Goal: Task Accomplishment & Management: Manage account settings

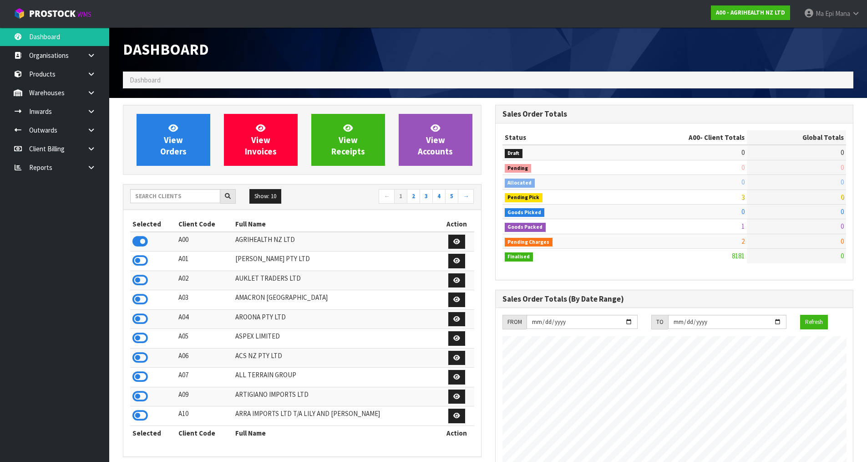
scroll to position [690, 372]
click at [160, 199] on input "text" at bounding box center [175, 196] width 90 height 14
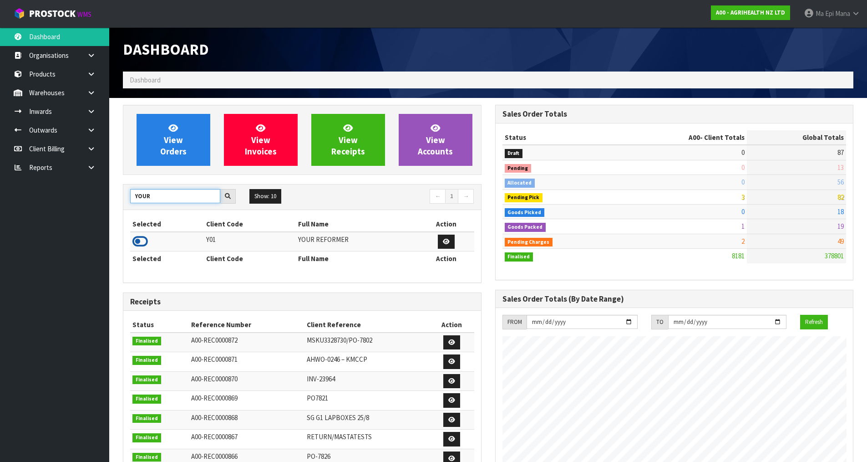
type input "YOUR"
click at [144, 243] on icon at bounding box center [139, 241] width 15 height 14
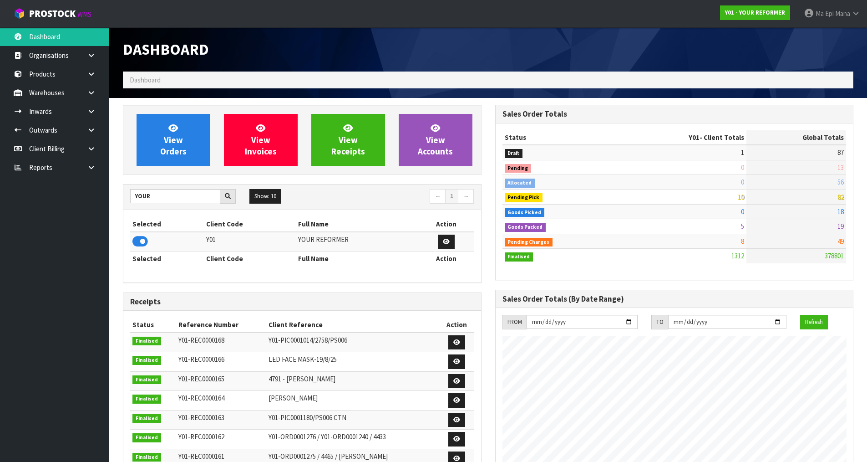
click at [357, 265] on th "Full Name" at bounding box center [357, 258] width 122 height 15
click at [98, 107] on link at bounding box center [94, 111] width 29 height 19
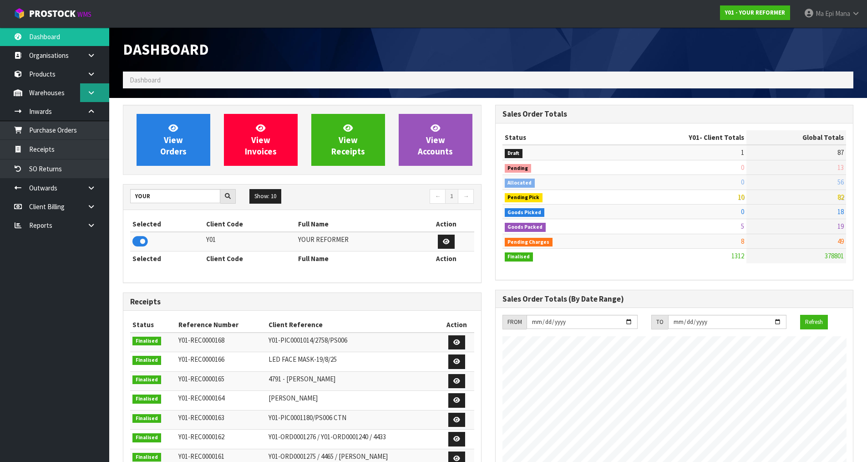
click at [98, 95] on link at bounding box center [94, 92] width 29 height 19
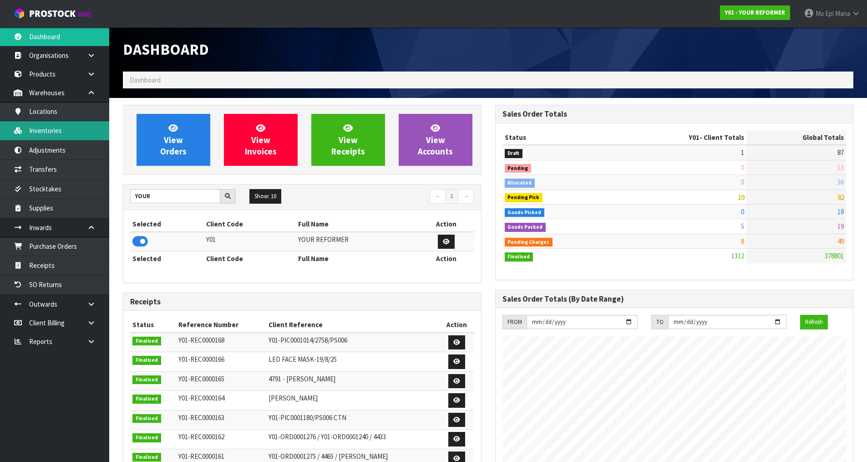
click at [83, 126] on link "Inventories" at bounding box center [54, 130] width 109 height 19
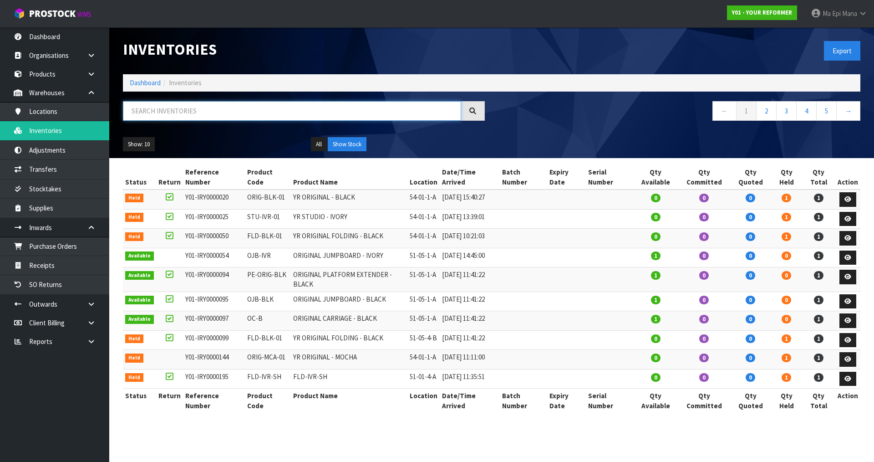
click at [240, 114] on input "text" at bounding box center [292, 111] width 338 height 20
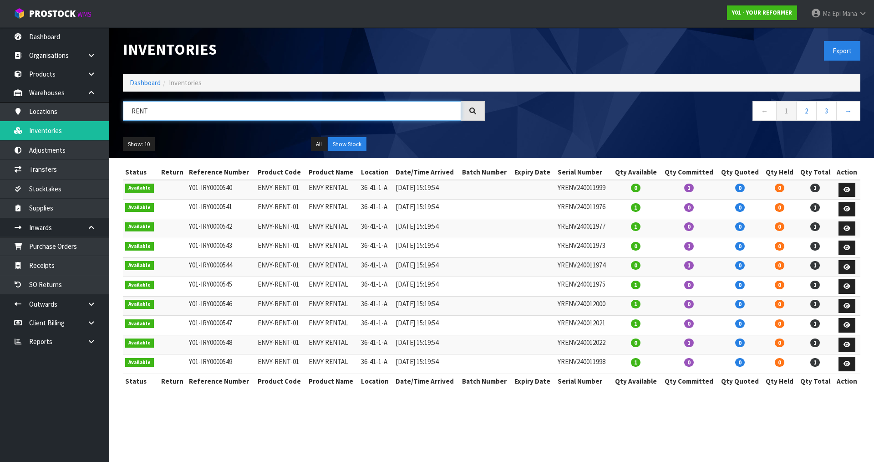
type input "RENT"
click at [331, 187] on td "ENVY RENTAL" at bounding box center [332, 190] width 52 height 20
copy tr "ENVY RENTAL"
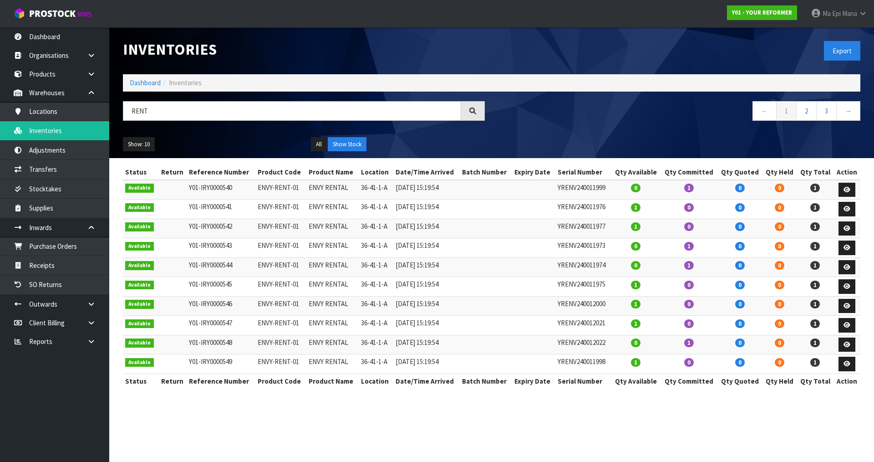
click at [277, 188] on td "ENVY-RENT-01" at bounding box center [280, 190] width 51 height 20
copy tr "ENVY-RENT-01"
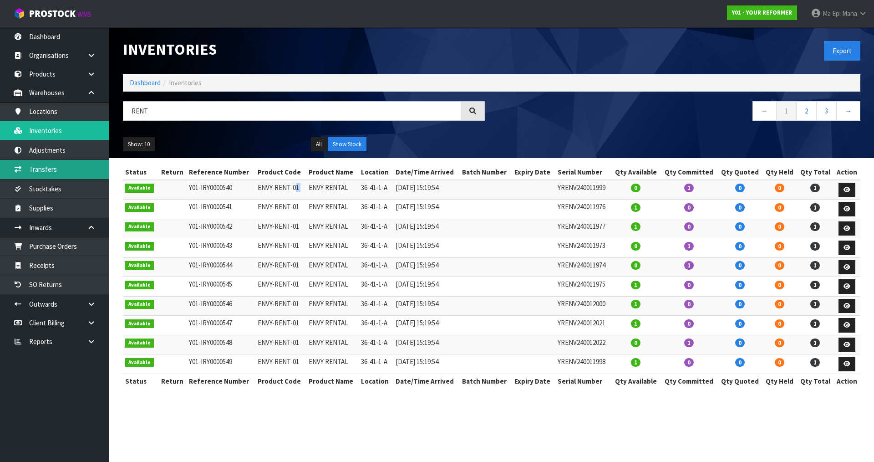
click at [71, 167] on link "Transfers" at bounding box center [54, 169] width 109 height 19
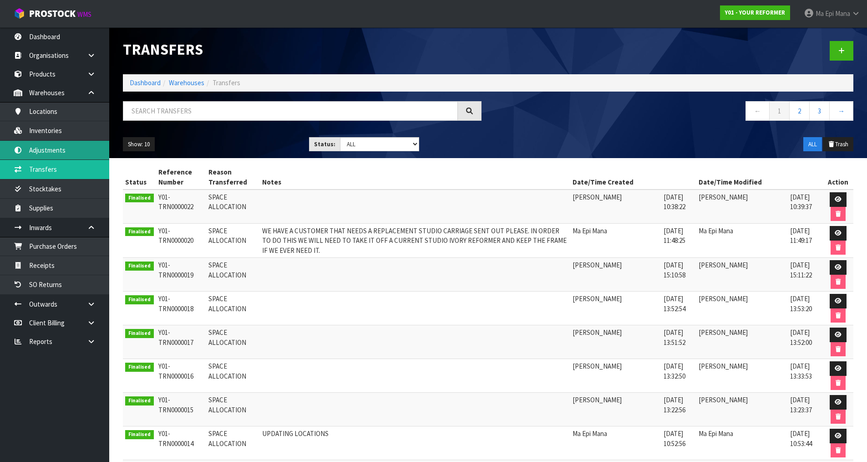
click at [73, 151] on link "Adjustments" at bounding box center [54, 150] width 109 height 19
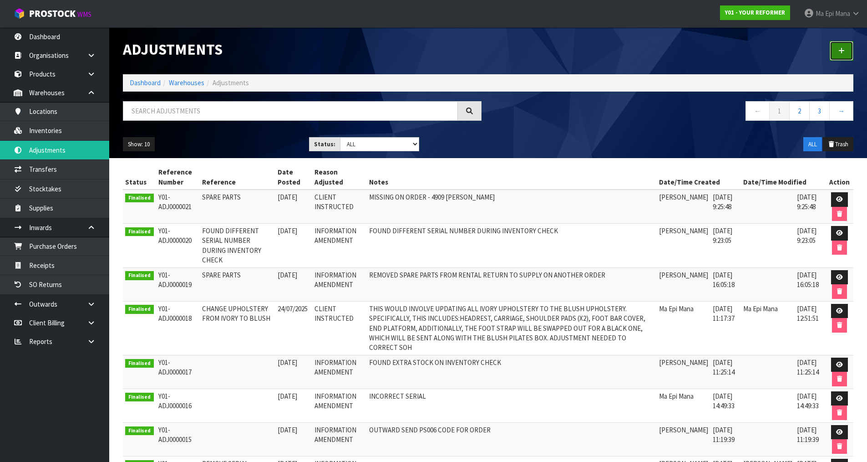
click at [848, 49] on link at bounding box center [842, 51] width 24 height 20
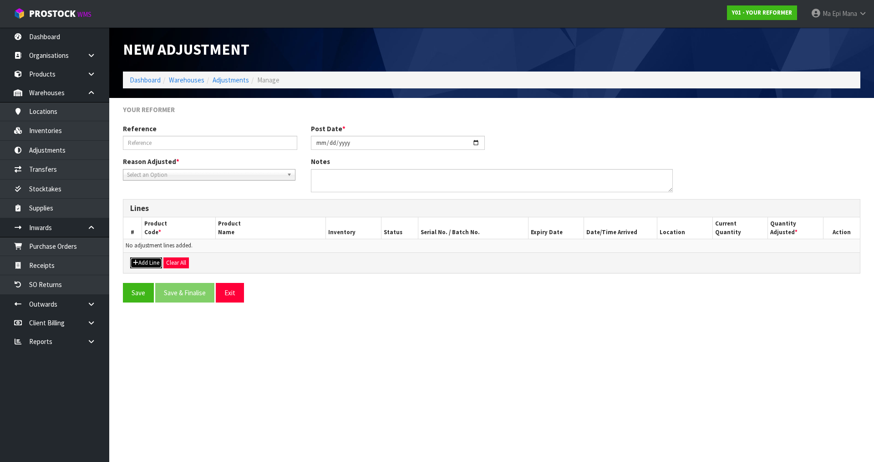
click at [150, 261] on button "Add Line" at bounding box center [146, 262] width 32 height 11
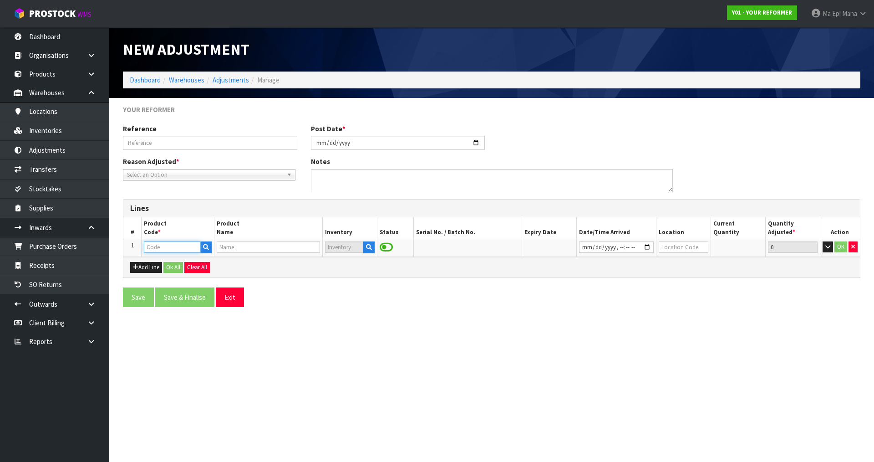
click at [159, 249] on input "text" at bounding box center [172, 246] width 56 height 11
paste input "ENVY-RENT-01"
type input "ENVY-RENT-01"
click at [200, 260] on link "ENVY-RENT-01" at bounding box center [182, 262] width 76 height 12
type input "ENVY-RENT-01"
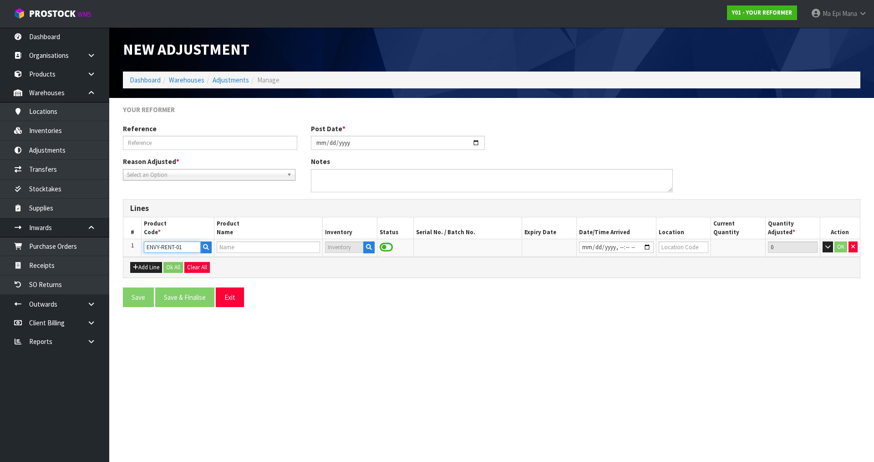
type input "ENVY RENTAL"
click at [368, 247] on icon "button" at bounding box center [369, 247] width 6 height 6
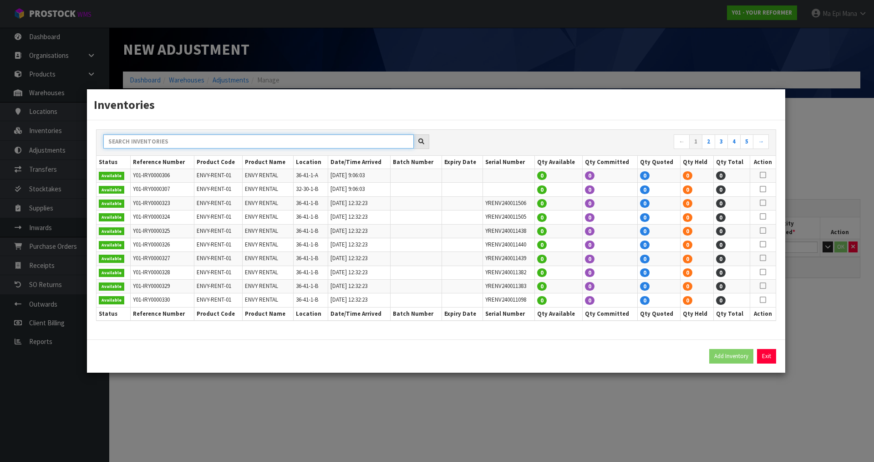
click at [269, 140] on input "text" at bounding box center [258, 141] width 311 height 14
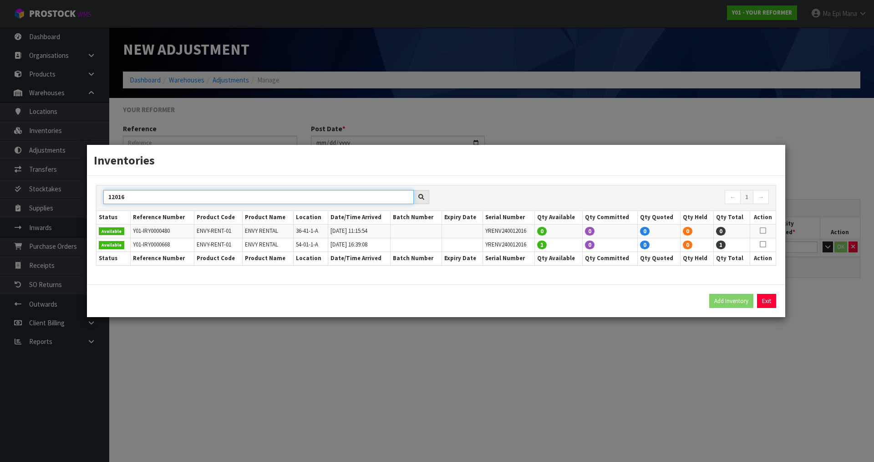
type input "12016"
click at [763, 244] on icon at bounding box center [763, 244] width 6 height 0
click at [730, 299] on button "Add Inventory" at bounding box center [731, 301] width 44 height 15
type input "Y01-IRY0000668"
type input "2025-08-11T16:39:08"
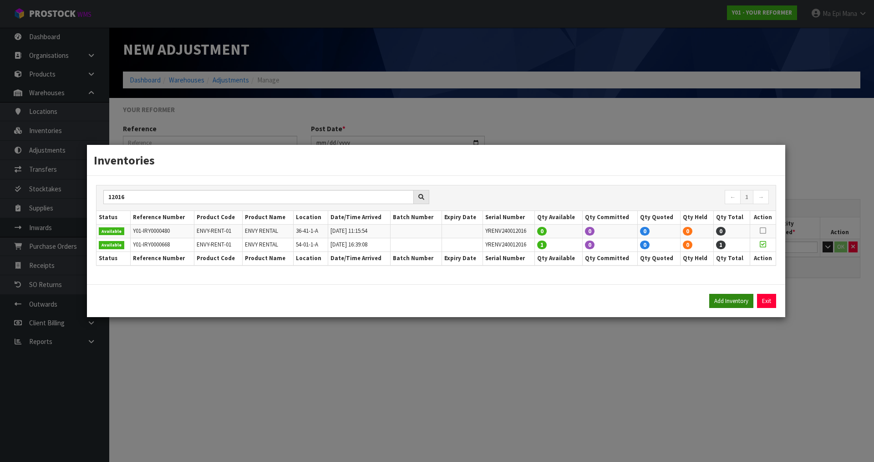
type input "54-01-1-A"
type input "YRENV240012016"
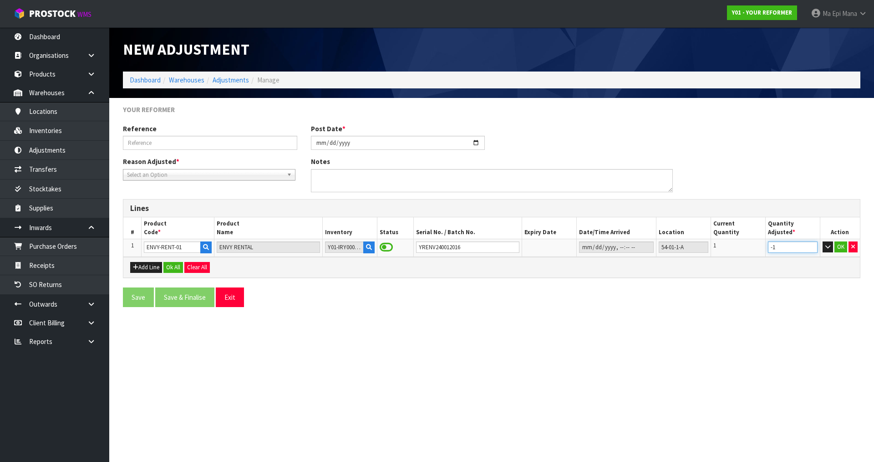
type input "-1"
click at [810, 248] on input "-1" at bounding box center [793, 246] width 50 height 11
click at [840, 244] on button "OK" at bounding box center [841, 246] width 13 height 11
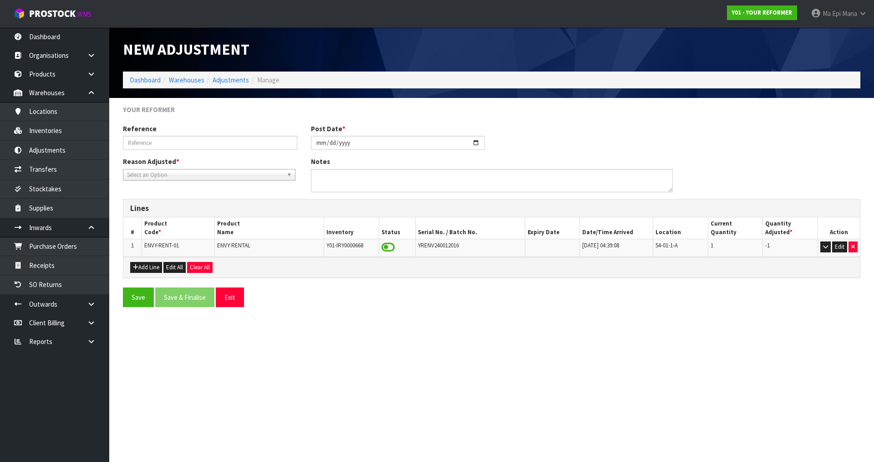
click at [128, 268] on div "Add Line Edit All Clear All" at bounding box center [491, 267] width 737 height 20
click at [136, 265] on icon "button" at bounding box center [135, 267] width 5 height 6
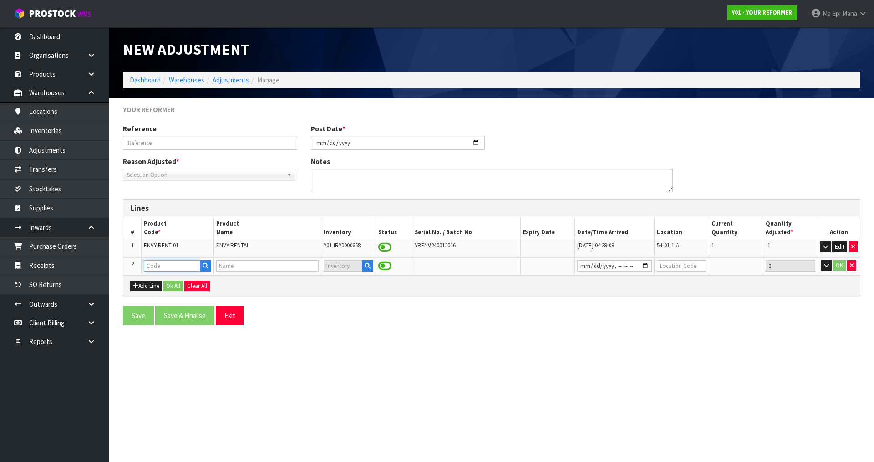
click at [155, 267] on input "text" at bounding box center [172, 265] width 56 height 11
paste input "ENVY-RENT-01-ASS"
type input "ENVY-RENT-01-ASS"
type input "ENVY RENTAL ASSEMBLED"
type input "ENVY-RENT-01-ASS"
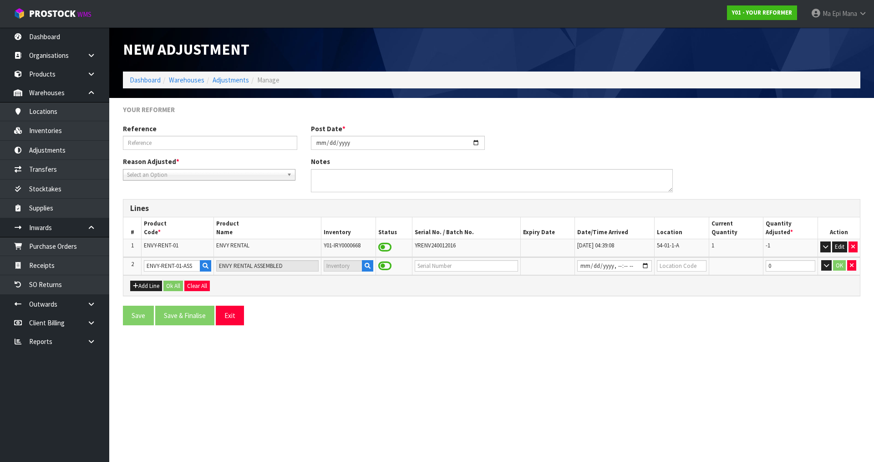
click at [439, 242] on span "YRENV240012016" at bounding box center [435, 245] width 41 height 8
copy tr "YRENV240012016"
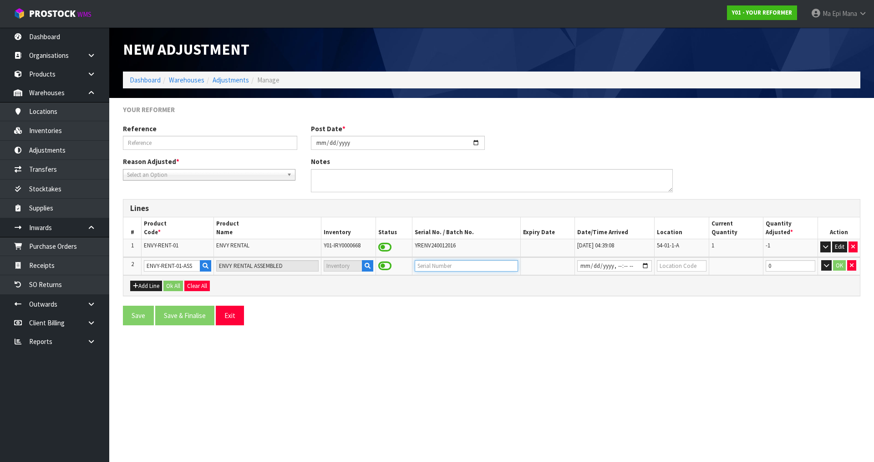
click at [436, 267] on input "text" at bounding box center [466, 265] width 103 height 11
paste input "YRENV240012016"
type input "YRENV240012016"
type input "2025-08-11T16:39"
type input "54-"
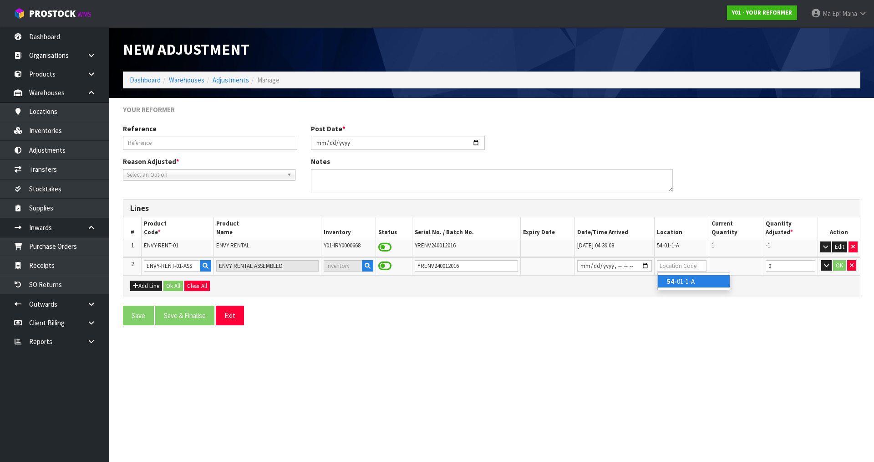
click at [684, 279] on link "54- 01-1-A" at bounding box center [694, 281] width 72 height 12
type input "54-01-1-A"
click at [810, 266] on input "-1" at bounding box center [791, 265] width 50 height 11
click at [810, 262] on input "0" at bounding box center [791, 265] width 50 height 11
type input "1"
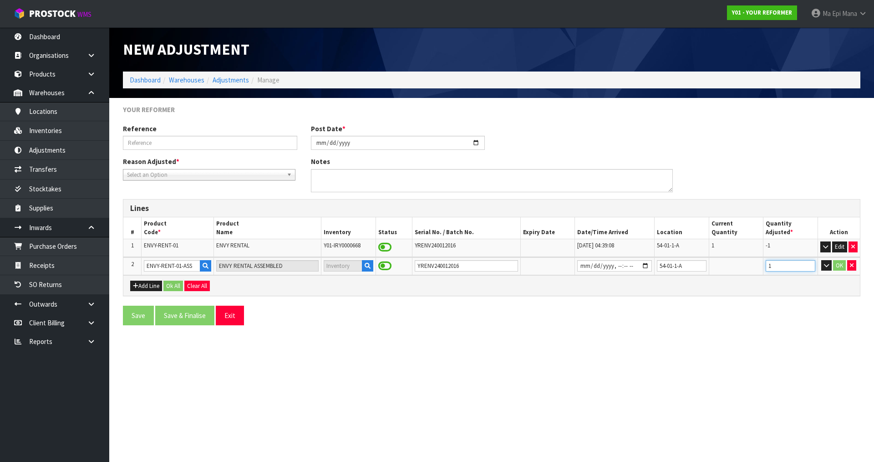
click at [810, 263] on input "1" at bounding box center [791, 265] width 50 height 11
click at [839, 261] on button "OK" at bounding box center [839, 265] width 13 height 11
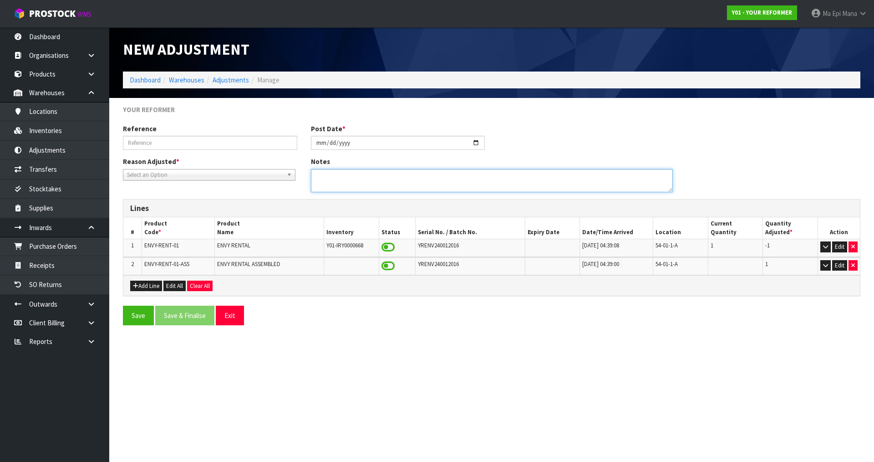
click at [409, 179] on textarea at bounding box center [492, 180] width 362 height 23
type textarea "WRONG PRODUCT BOOKED ADJUSTMENT NEEDED TO CORRECT SOH"
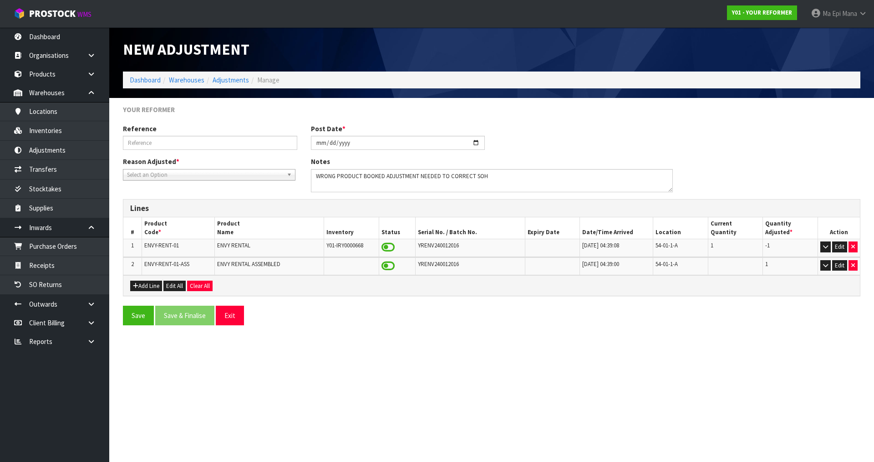
click at [223, 174] on span "Select an Option" at bounding box center [205, 174] width 156 height 11
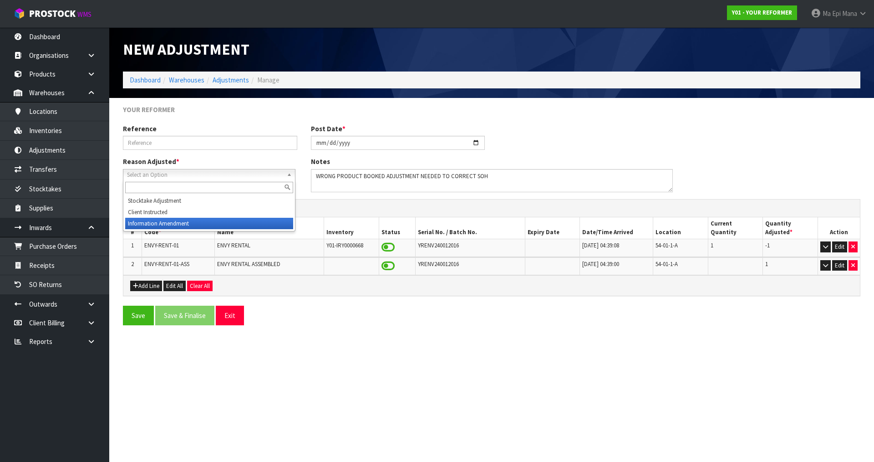
click at [204, 222] on li "Information Amendment" at bounding box center [209, 223] width 168 height 11
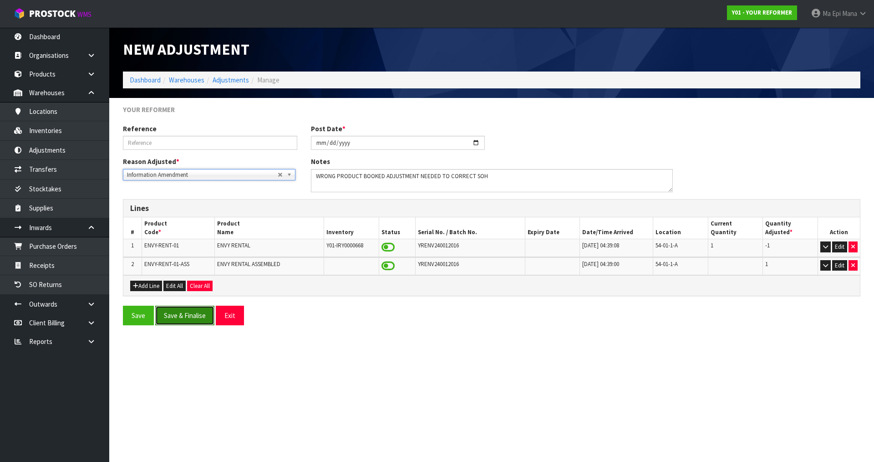
click at [175, 314] on button "Save & Finalise" at bounding box center [184, 316] width 59 height 20
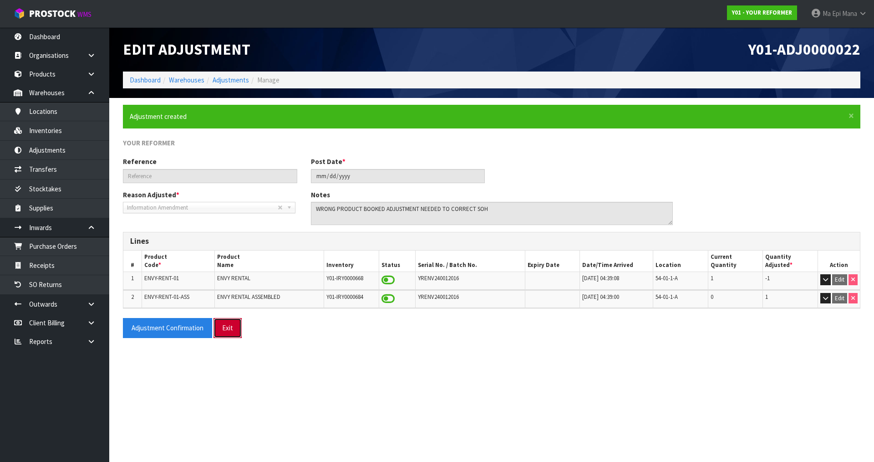
click at [231, 327] on button "Exit" at bounding box center [228, 328] width 28 height 20
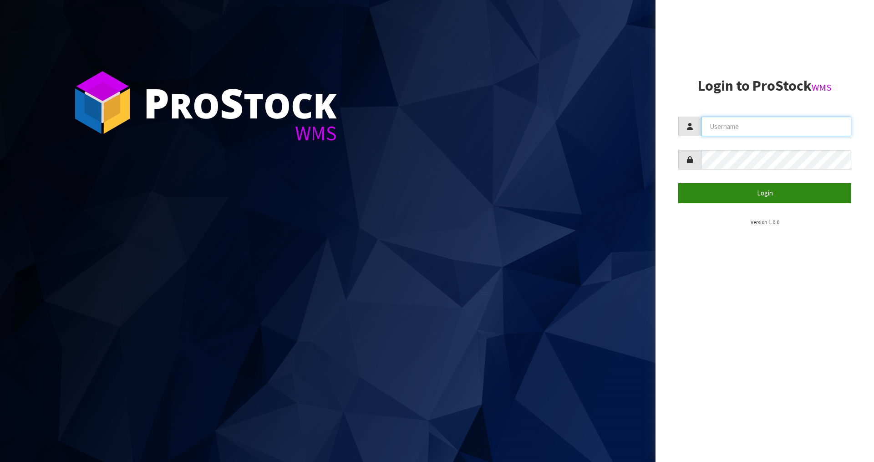
type input "Mana"
click at [766, 188] on button "Login" at bounding box center [764, 193] width 173 height 20
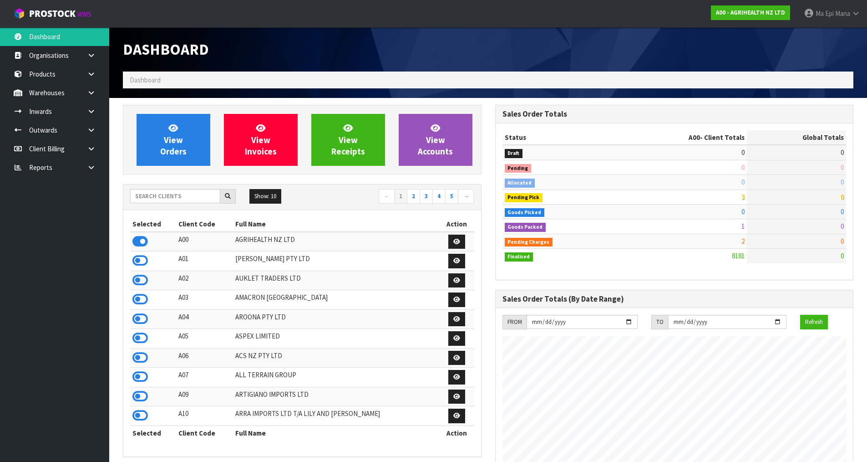
scroll to position [690, 372]
click at [148, 197] on input "text" at bounding box center [175, 196] width 90 height 14
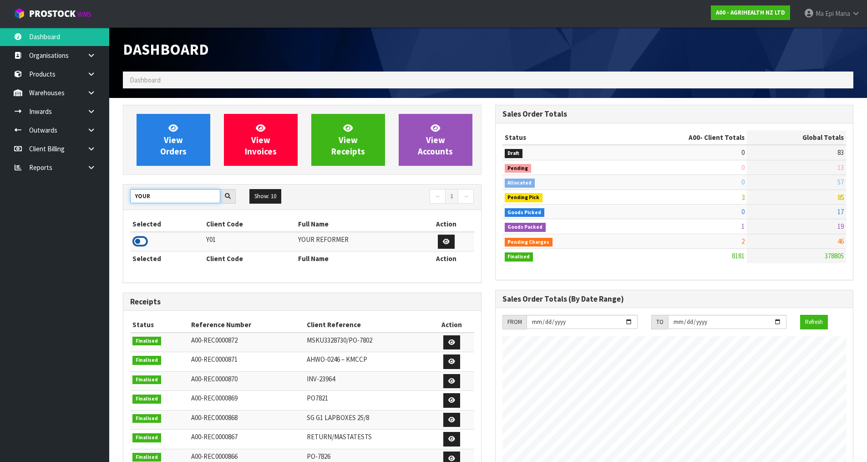
type input "YOUR"
click at [142, 243] on icon at bounding box center [139, 241] width 15 height 14
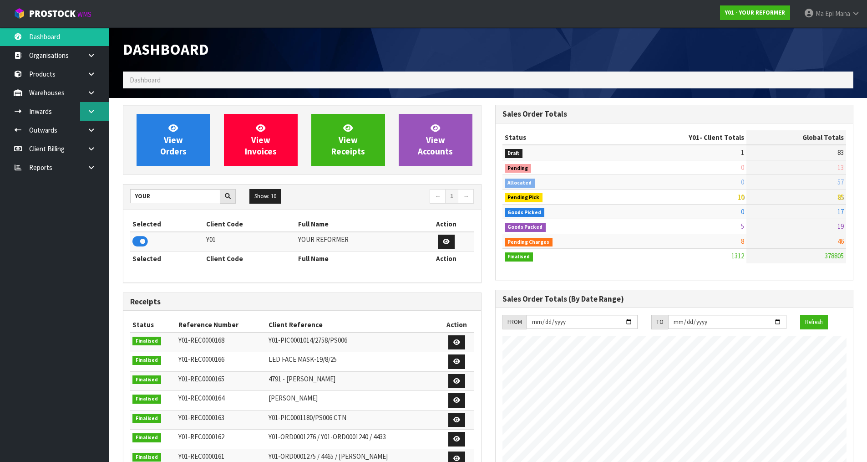
click at [94, 112] on icon at bounding box center [91, 111] width 9 height 7
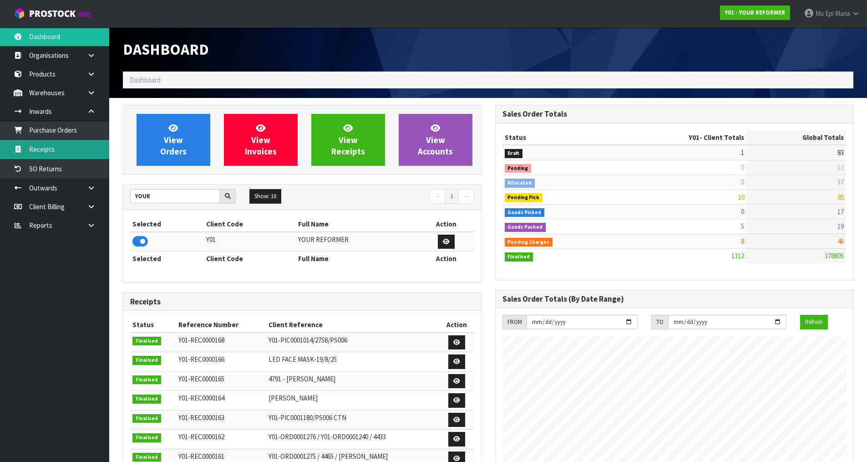
click at [71, 145] on link "Receipts" at bounding box center [54, 149] width 109 height 19
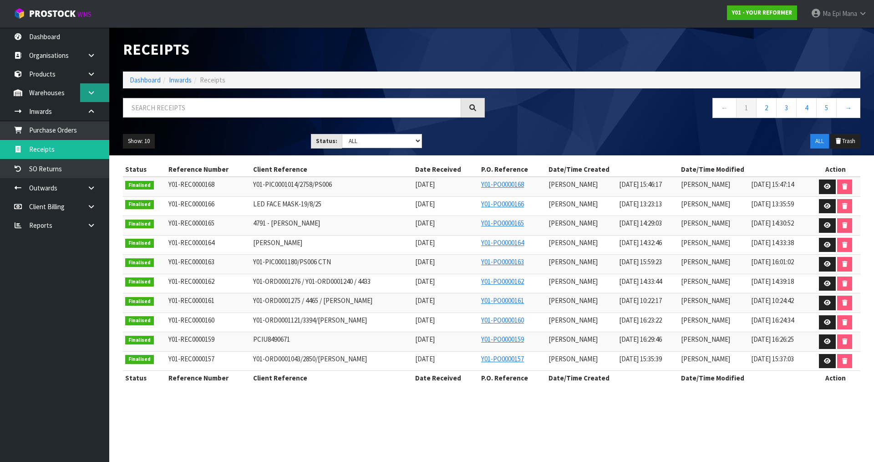
click at [88, 88] on link at bounding box center [94, 92] width 29 height 19
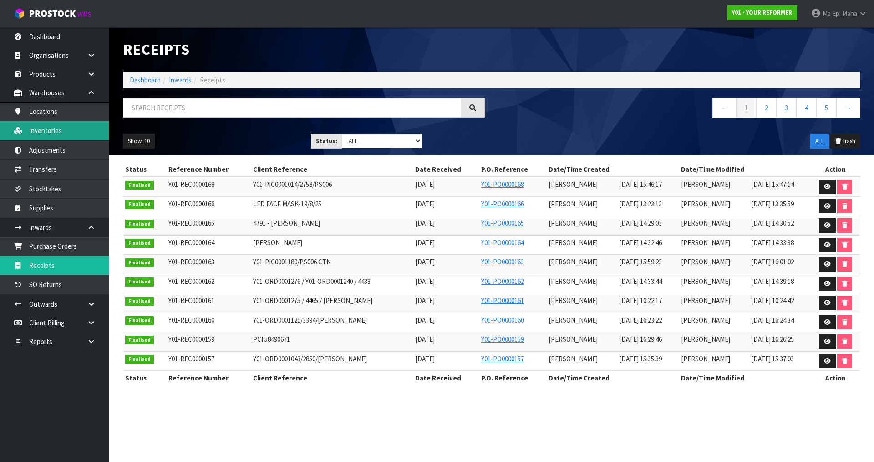
click at [55, 132] on link "Inventories" at bounding box center [54, 130] width 109 height 19
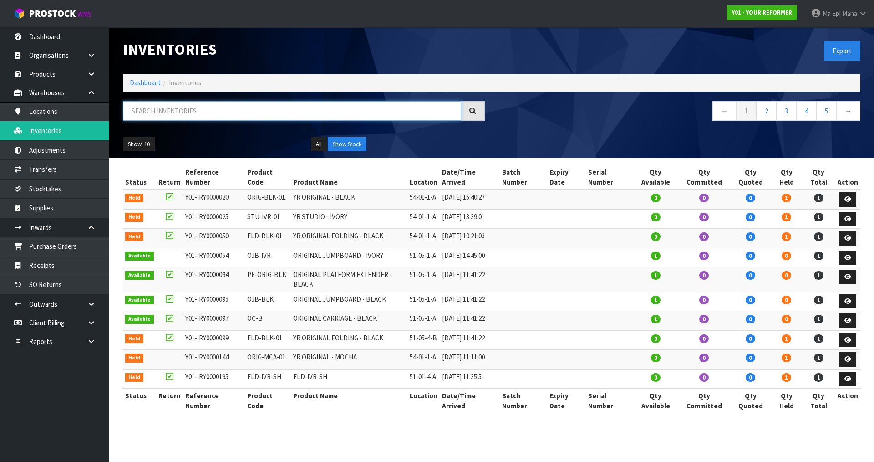
click at [188, 111] on input "text" at bounding box center [292, 111] width 338 height 20
paste input "ENVY-RENT-01"
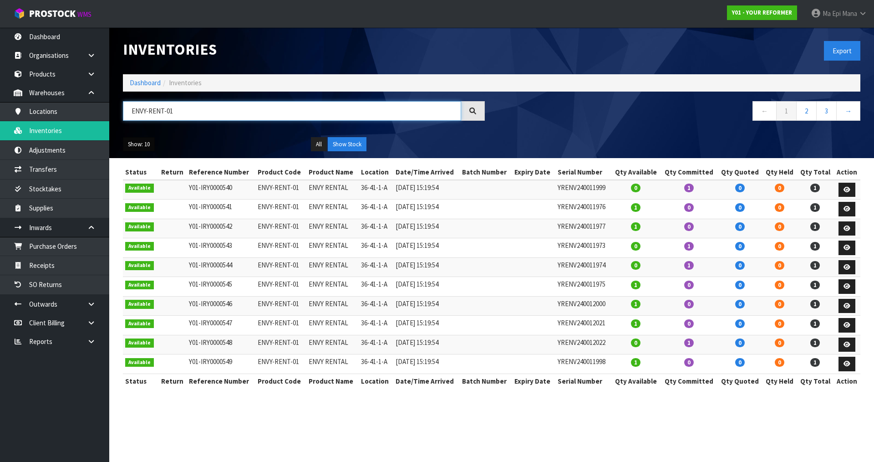
type input "ENVY-RENT-01"
click at [140, 141] on button "Show: 10" at bounding box center [139, 144] width 32 height 15
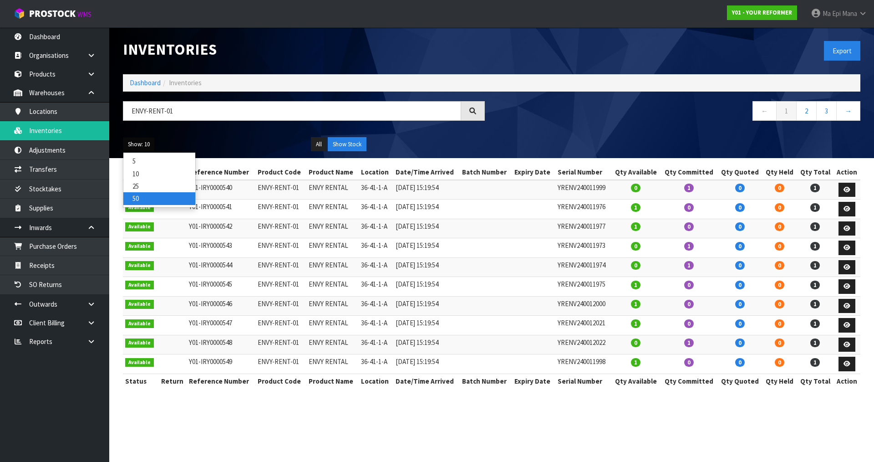
click at [156, 199] on link "50" at bounding box center [159, 198] width 72 height 12
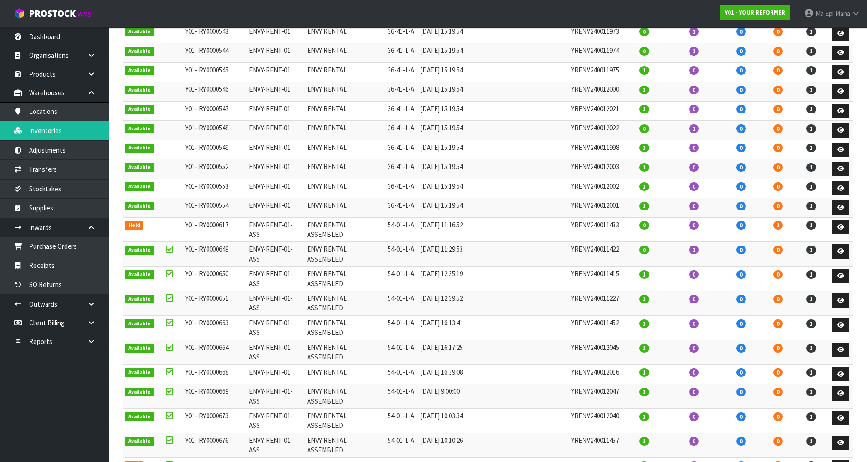
scroll to position [228, 0]
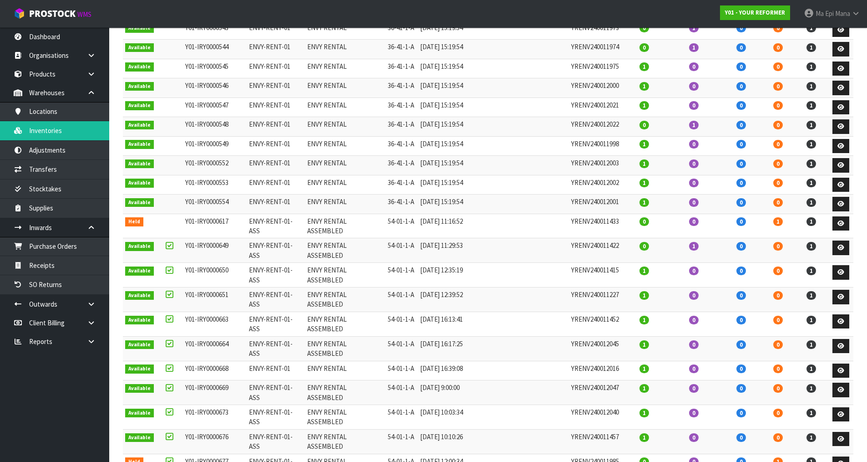
click at [282, 336] on td "ENVY-RENT-01-ASS" at bounding box center [276, 348] width 58 height 25
copy tr "ENVY-RENT-01-ASS"
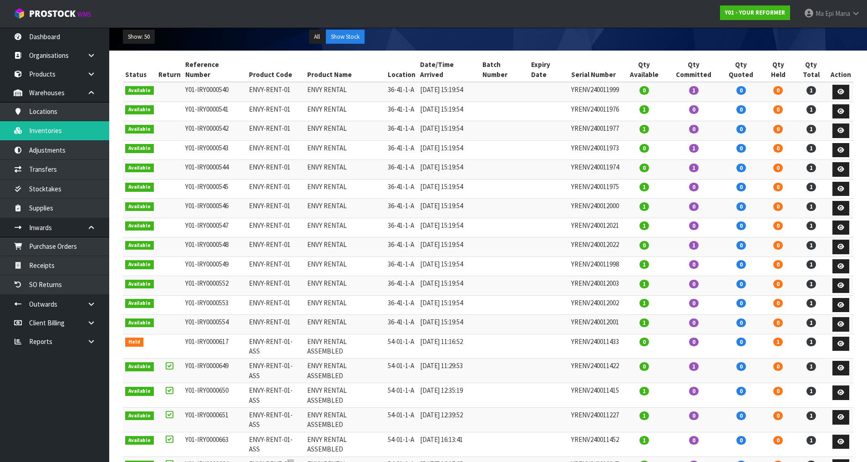
scroll to position [0, 0]
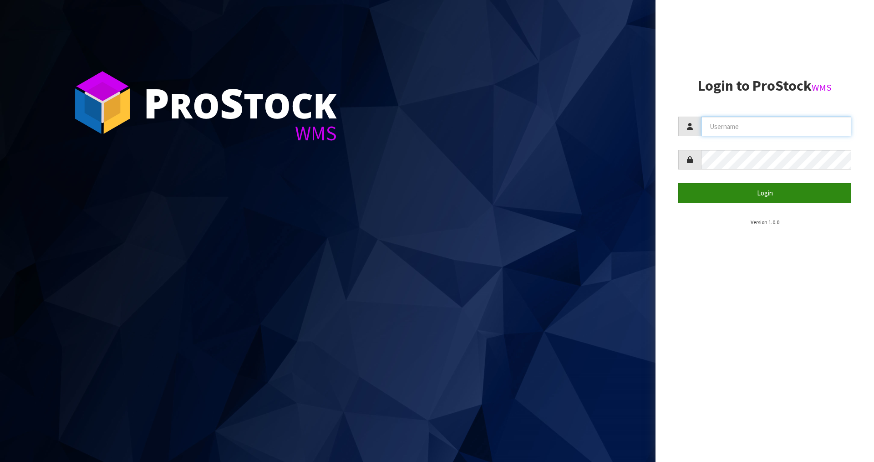
type input "Mana"
click at [735, 188] on button "Login" at bounding box center [764, 193] width 173 height 20
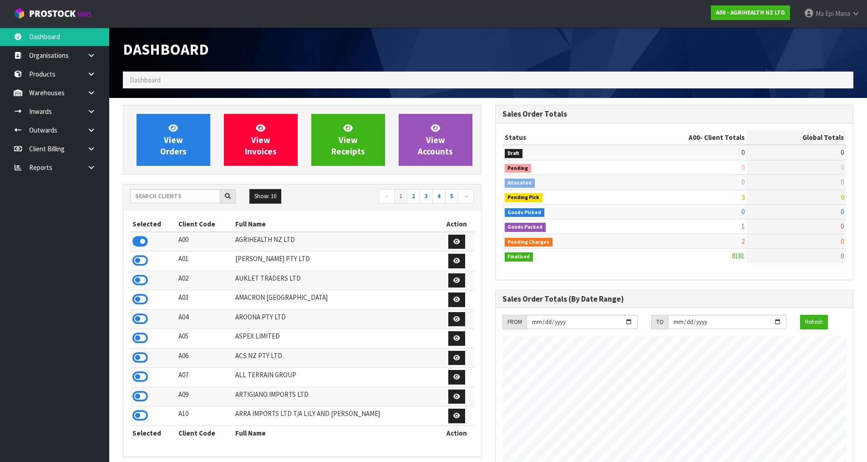
scroll to position [690, 372]
click at [187, 198] on input "text" at bounding box center [175, 196] width 90 height 14
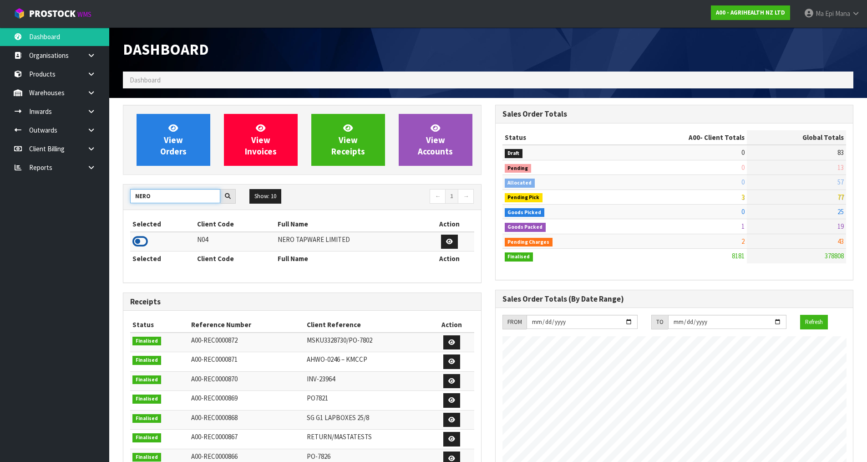
type input "NERO"
click at [135, 242] on icon at bounding box center [139, 241] width 15 height 14
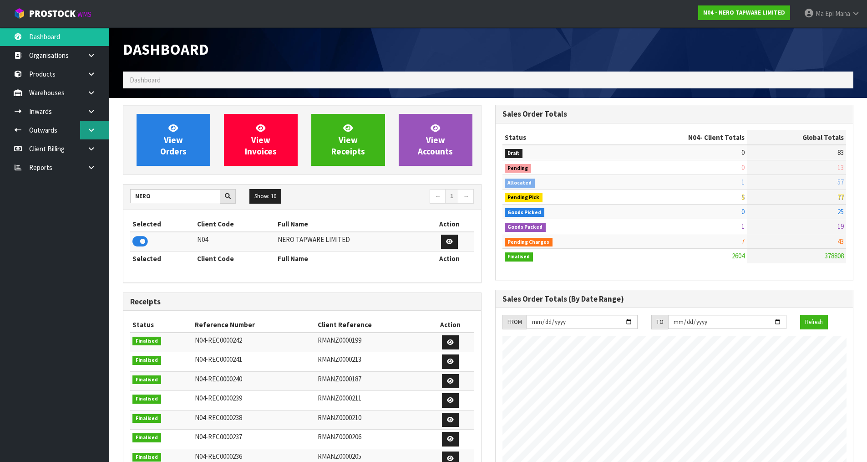
scroll to position [709, 372]
click at [100, 112] on link at bounding box center [94, 111] width 29 height 19
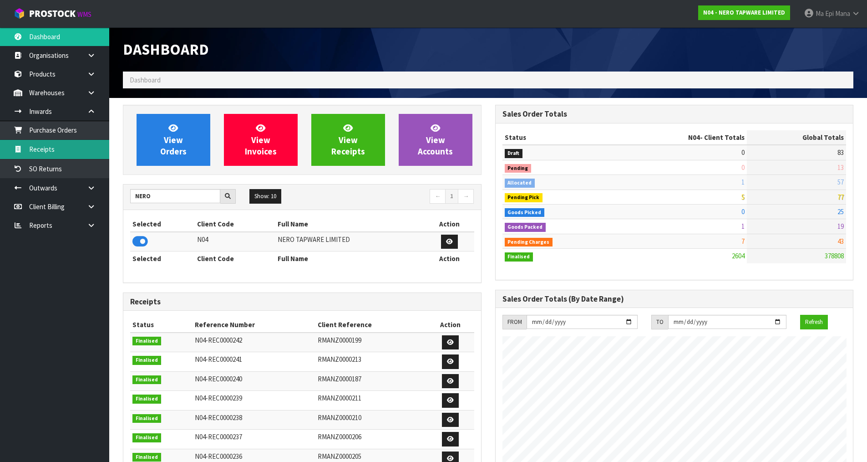
click at [77, 140] on link "Receipts" at bounding box center [54, 149] width 109 height 19
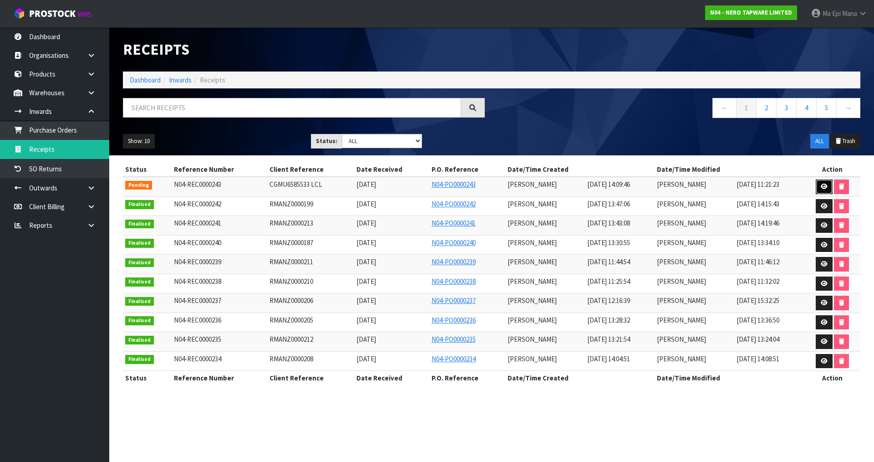
click at [818, 188] on link at bounding box center [824, 186] width 17 height 15
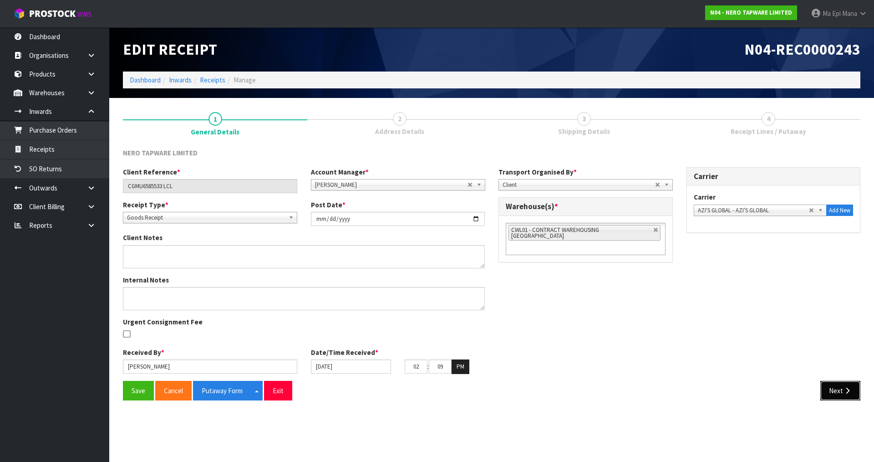
click at [845, 381] on button "Next" at bounding box center [840, 391] width 40 height 20
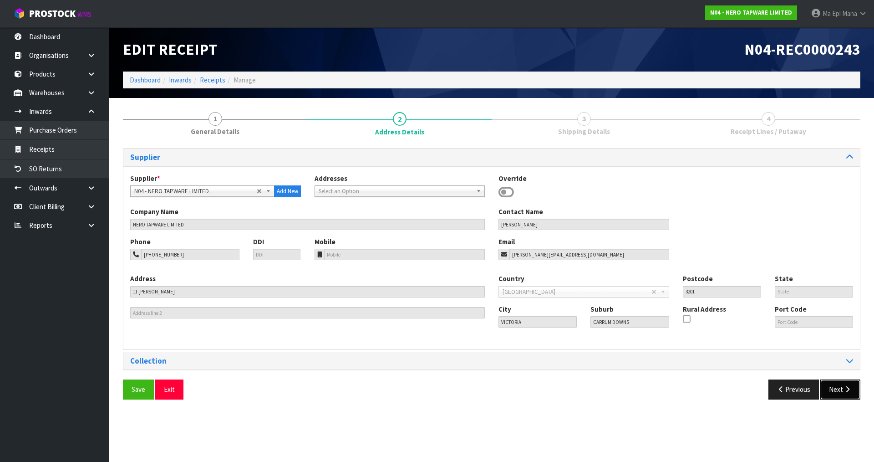
click at [840, 389] on button "Next" at bounding box center [840, 389] width 40 height 20
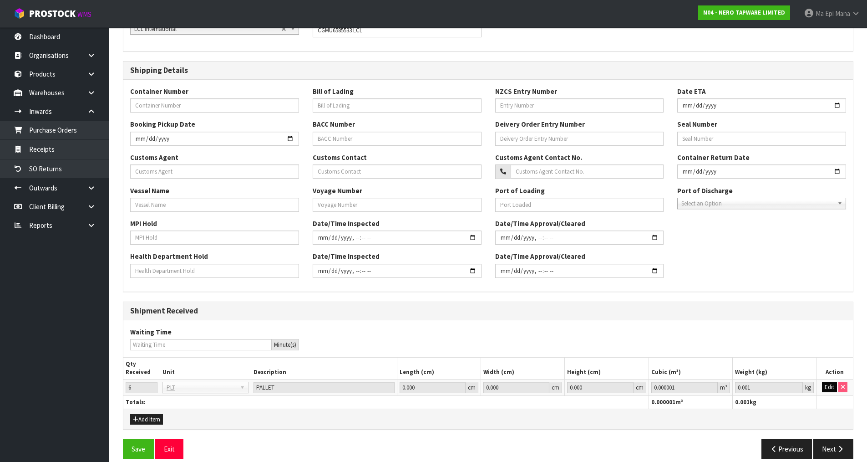
scroll to position [173, 0]
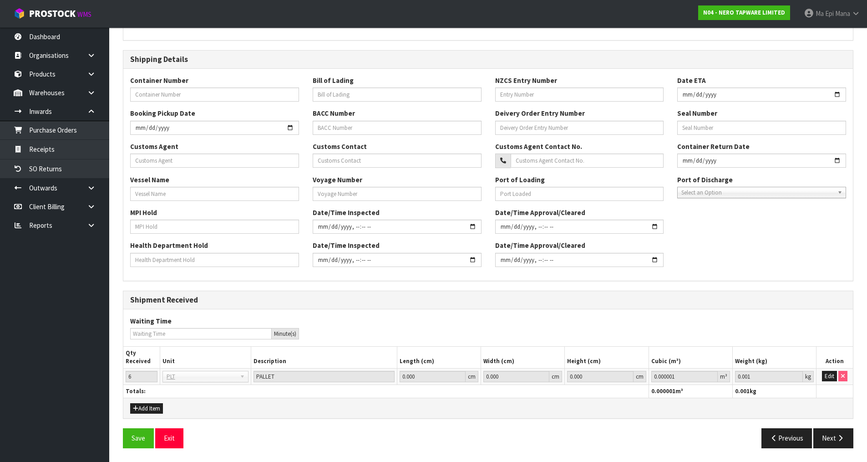
click at [821, 458] on section "1 General Details 2 Address Details 3 Shipping Details 4 Receipt Lines / Putawa…" at bounding box center [488, 193] width 758 height 537
click at [825, 430] on button "Next" at bounding box center [834, 438] width 40 height 20
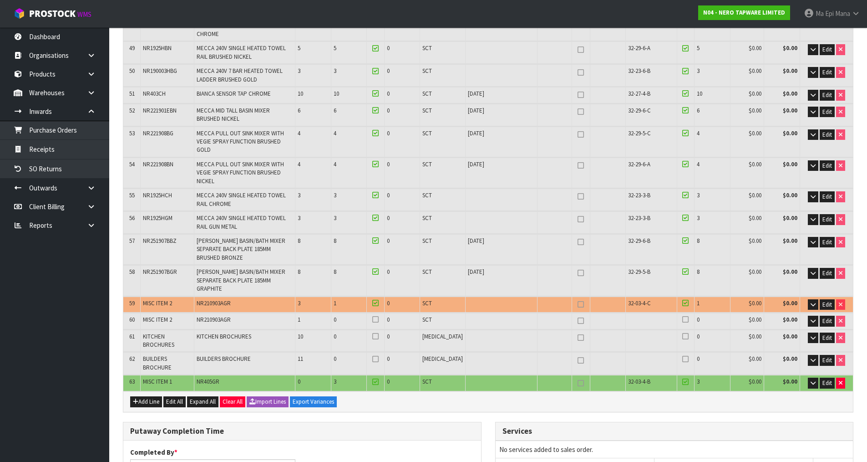
scroll to position [1229, 0]
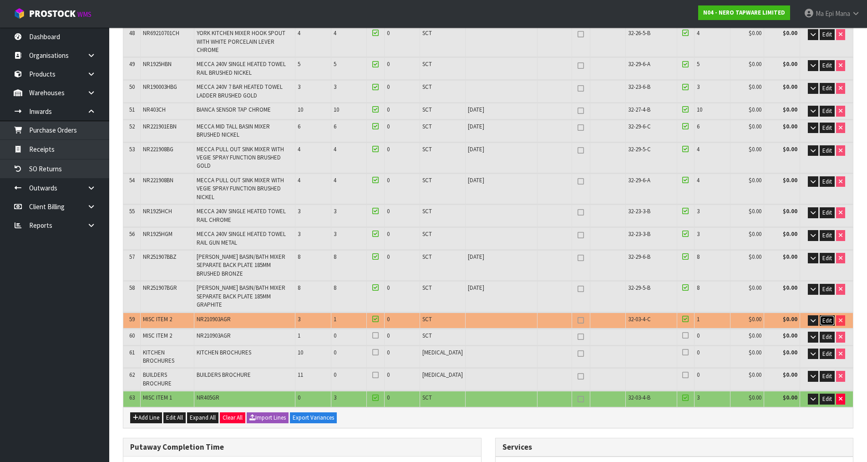
click at [830, 316] on span "Edit" at bounding box center [828, 320] width 10 height 8
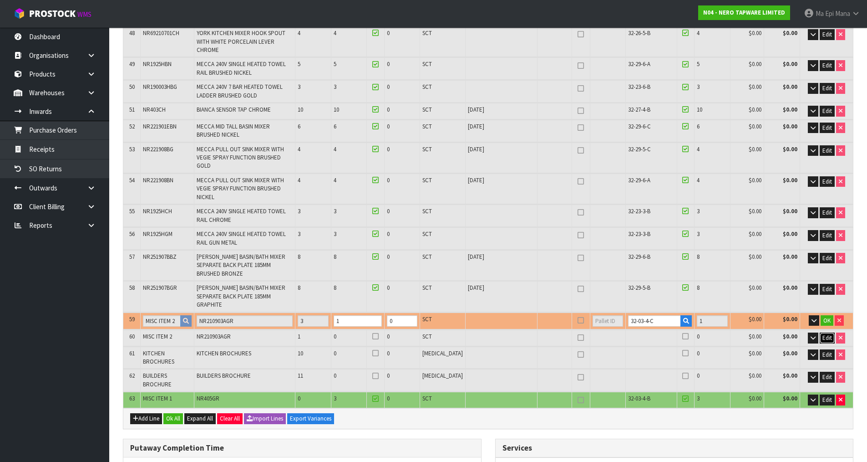
click at [823, 334] on span "Edit" at bounding box center [828, 338] width 10 height 8
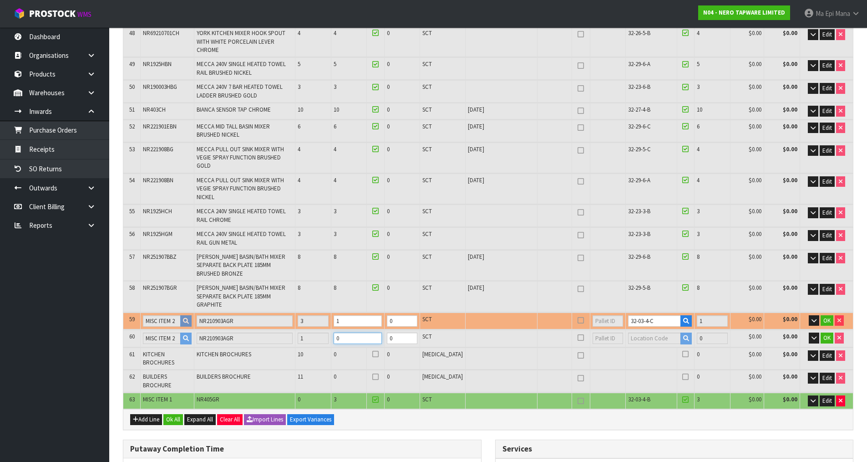
type input "5.358018"
type input "1093.15"
type input "1"
click at [382, 332] on input "1" at bounding box center [358, 337] width 48 height 11
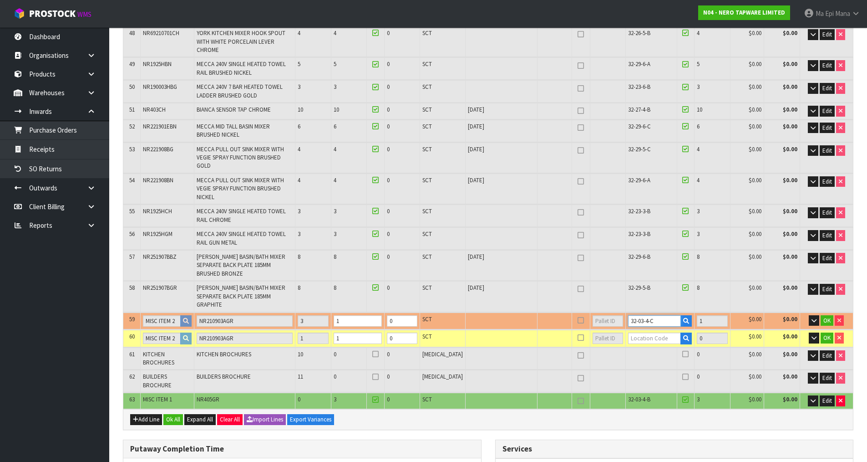
click at [630, 315] on input "32-03-4-C" at bounding box center [654, 320] width 53 height 11
click at [633, 332] on input "text" at bounding box center [654, 337] width 53 height 11
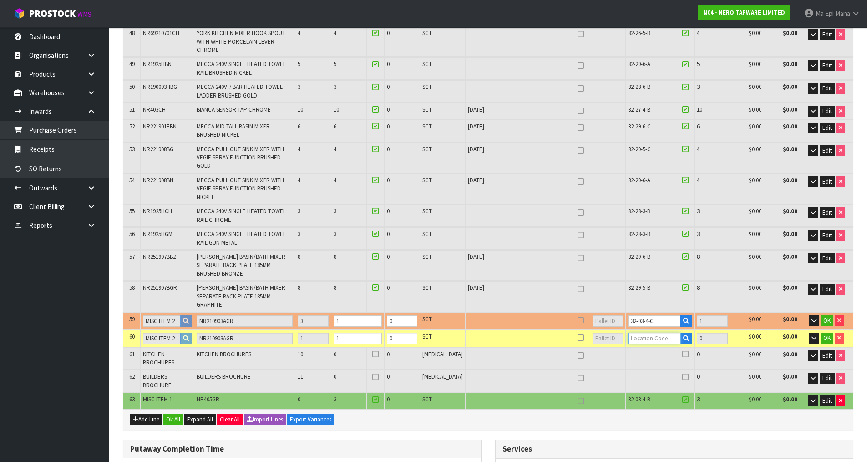
paste input "32-03-4-C"
type input "32-03-4-C"
type input "640"
type input "1"
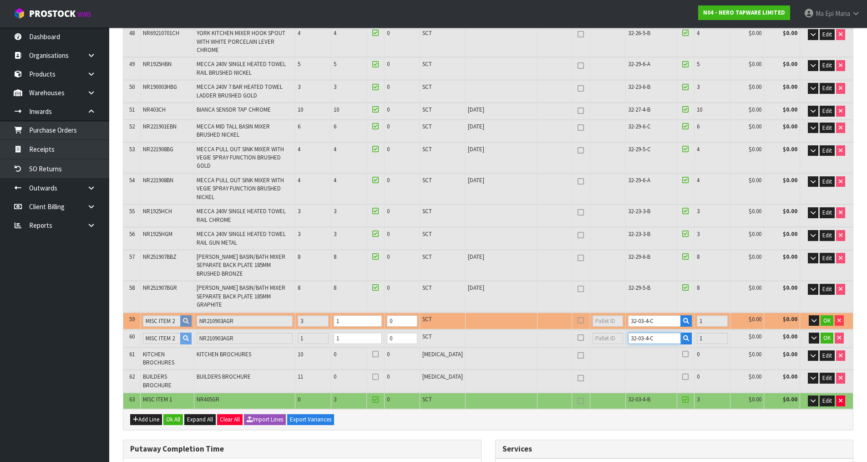
type input "32-03-4-C"
drag, startPoint x: 665, startPoint y: 188, endPoint x: 578, endPoint y: 190, distance: 87.0
click at [578, 312] on tr "59 MISC ITEM 2 NR210903AGR 3 1 0 SCT 32-03-4-C 1 $0.00 $0.00 OK" at bounding box center [488, 320] width 730 height 17
type input "639"
type input "5.310894"
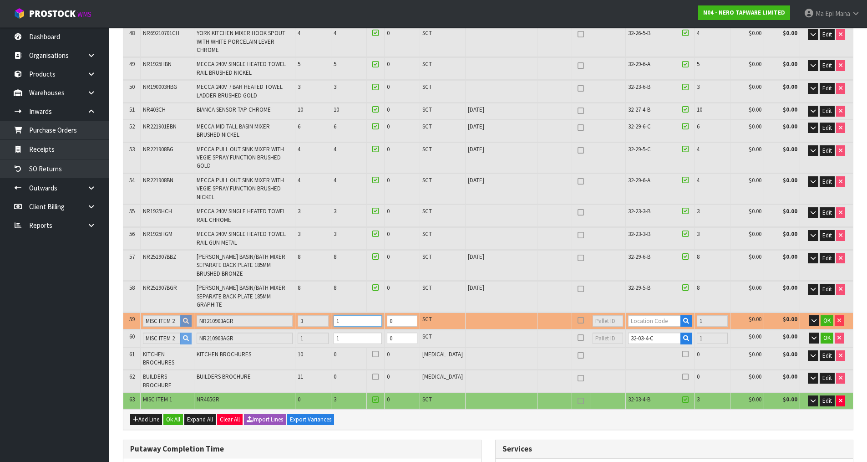
type input "1084.65"
type input "0"
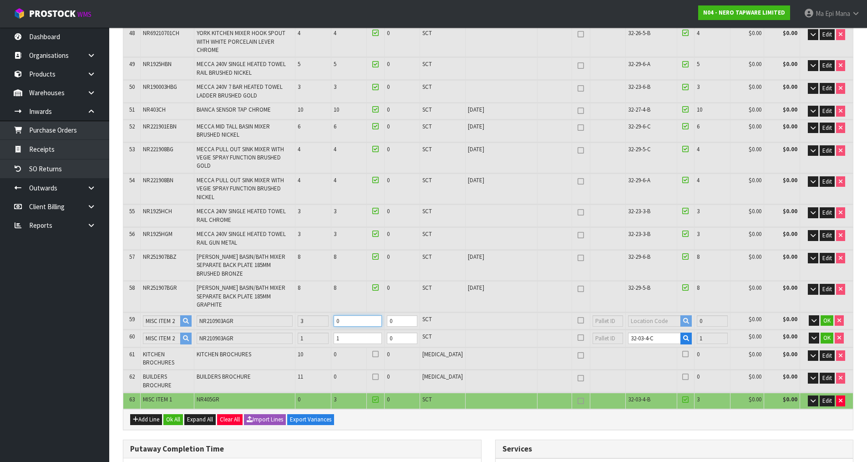
type input "0"
click at [382, 315] on input "0" at bounding box center [358, 320] width 48 height 11
click at [825, 316] on span "OK" at bounding box center [827, 320] width 7 height 8
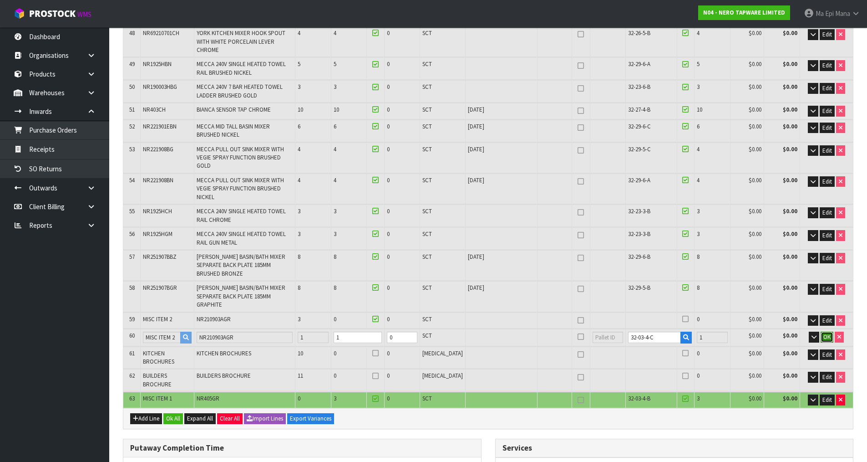
click at [825, 333] on span "OK" at bounding box center [827, 337] width 7 height 8
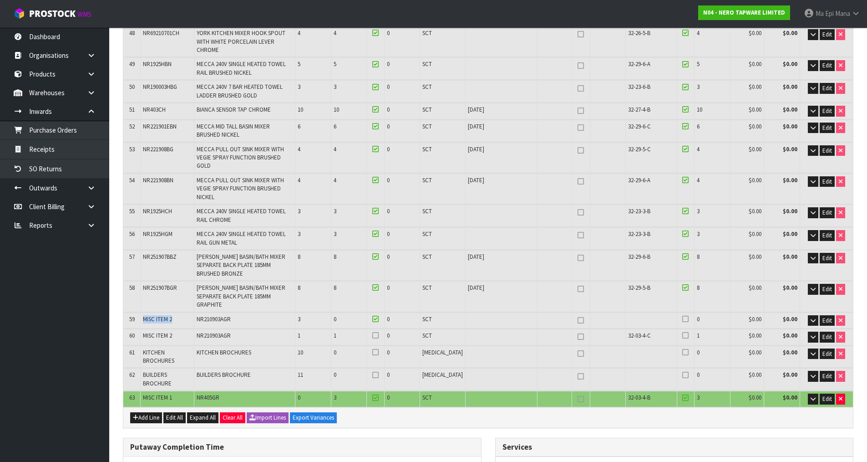
drag, startPoint x: 184, startPoint y: 185, endPoint x: 139, endPoint y: 194, distance: 46.3
click at [139, 312] on tr "59 MISC ITEM 2 NR210903AGR 3 0 0 SCT 0 $0.00 $0.00 Edit" at bounding box center [488, 320] width 730 height 16
drag, startPoint x: 241, startPoint y: 192, endPoint x: 204, endPoint y: 189, distance: 37.9
click at [204, 312] on td "NR210903AGR" at bounding box center [245, 320] width 102 height 16
drag, startPoint x: 183, startPoint y: 187, endPoint x: 161, endPoint y: 187, distance: 21.4
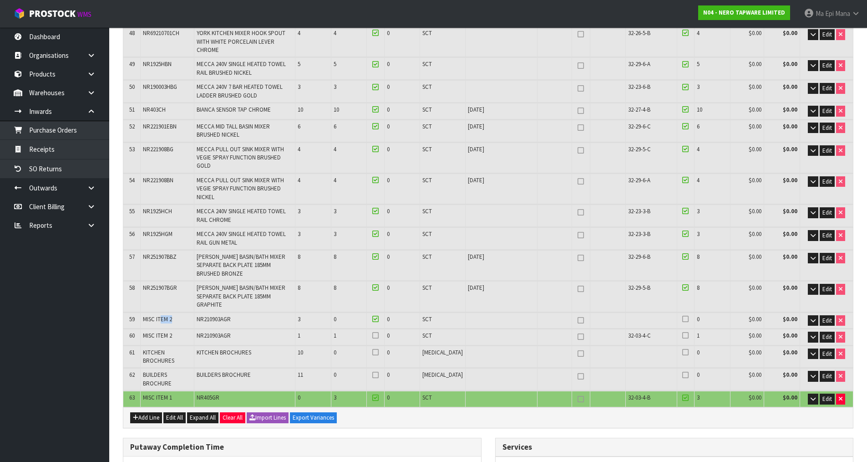
click at [161, 312] on td "MISC ITEM 2" at bounding box center [167, 320] width 53 height 16
click at [215, 315] on span "NR210903AGR" at bounding box center [214, 319] width 34 height 8
drag, startPoint x: 177, startPoint y: 265, endPoint x: 136, endPoint y: 267, distance: 41.0
click at [136, 391] on tr "63 MISC ITEM 1 NR405GR 0 3 0 SCT 32-03-4-B 3 $0.00 $0.00 Edit" at bounding box center [488, 399] width 730 height 16
drag, startPoint x: 224, startPoint y: 267, endPoint x: 189, endPoint y: 267, distance: 34.2
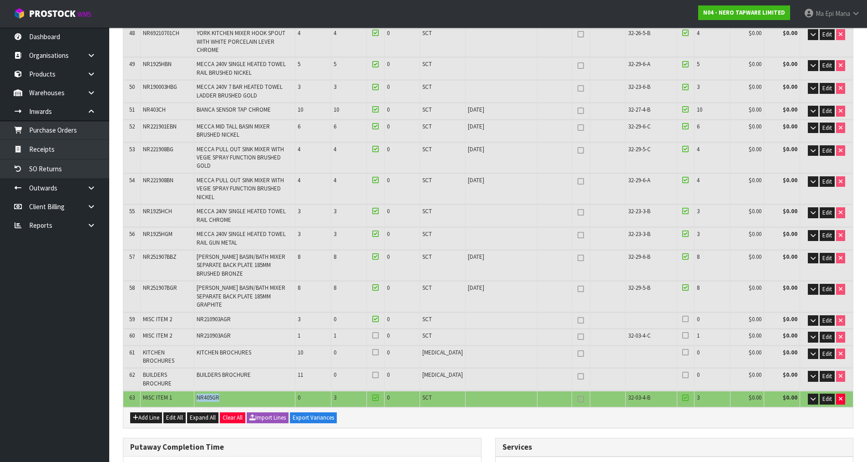
click at [189, 391] on tr "63 MISC ITEM 1 NR405GR 0 3 0 SCT 32-03-4-B 3 $0.00 $0.00 Edit" at bounding box center [488, 399] width 730 height 16
drag, startPoint x: 358, startPoint y: 185, endPoint x: 138, endPoint y: 188, distance: 219.9
click at [138, 312] on tr "59 MISC ITEM 2 NR210903AGR 3 0 0 SCT 0 $0.00 $0.00 Edit" at bounding box center [488, 320] width 730 height 16
drag, startPoint x: 362, startPoint y: 263, endPoint x: 138, endPoint y: 268, distance: 224.5
click at [138, 391] on tr "63 MISC ITEM 1 NR405GR 0 3 0 SCT 32-03-4-B 3 $0.00 $0.00 Edit" at bounding box center [488, 399] width 730 height 16
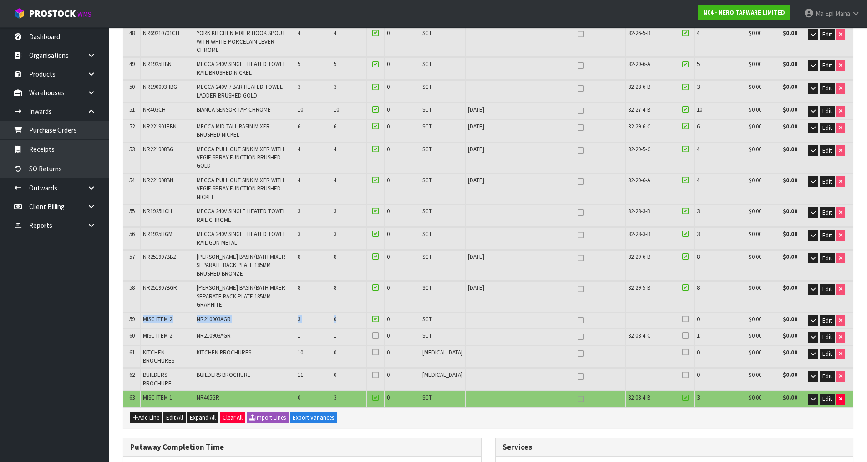
drag, startPoint x: 351, startPoint y: 189, endPoint x: 144, endPoint y: 192, distance: 207.2
click at [144, 312] on tr "59 MISC ITEM 2 NR210903AGR 3 0 0 SCT 0 $0.00 $0.00 Edit" at bounding box center [488, 320] width 730 height 16
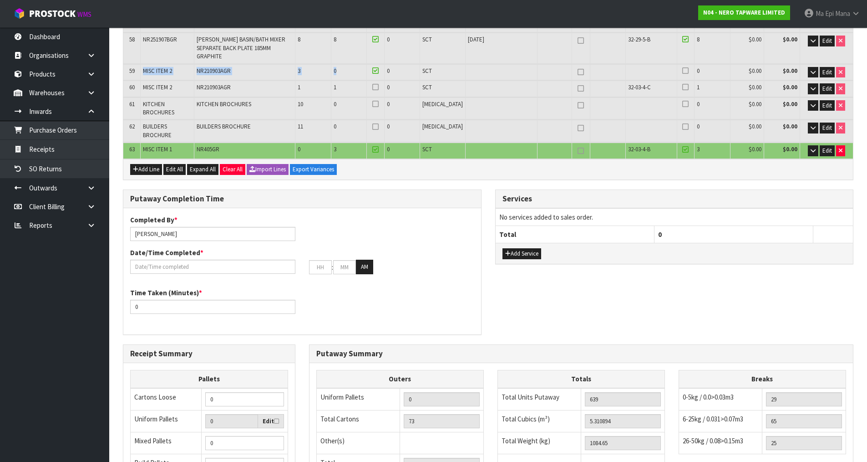
scroll to position [1483, 0]
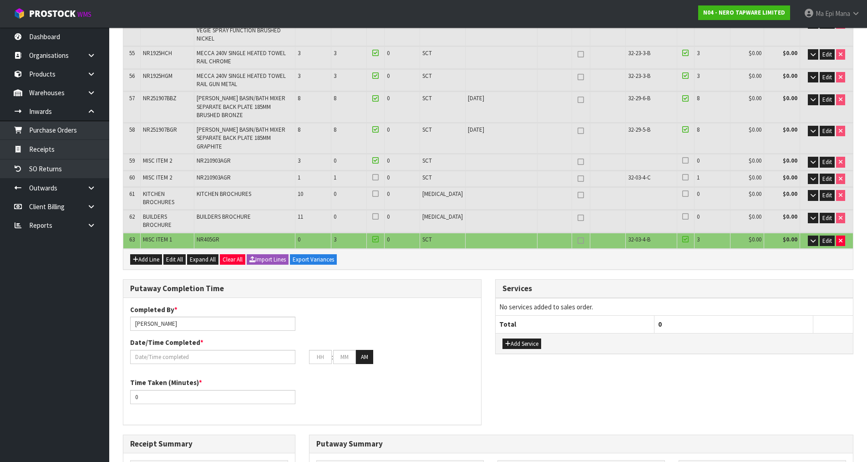
scroll to position [1517, 0]
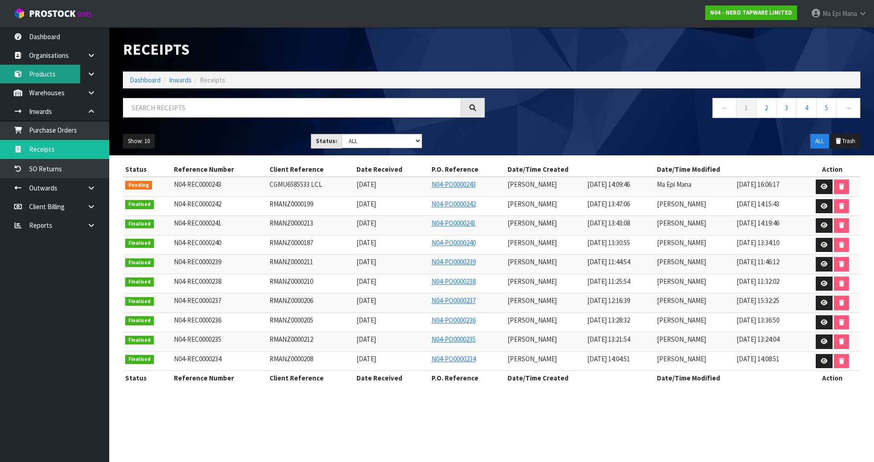
click at [46, 76] on link "Products" at bounding box center [54, 74] width 109 height 19
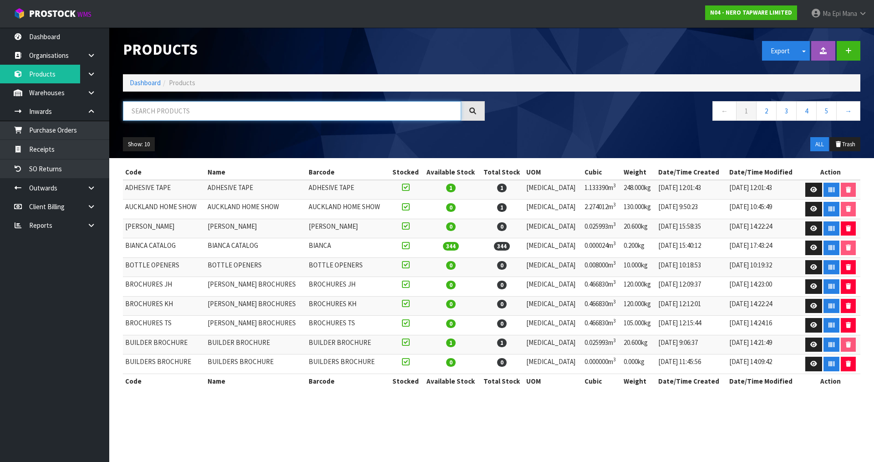
click at [156, 107] on input "text" at bounding box center [292, 111] width 338 height 20
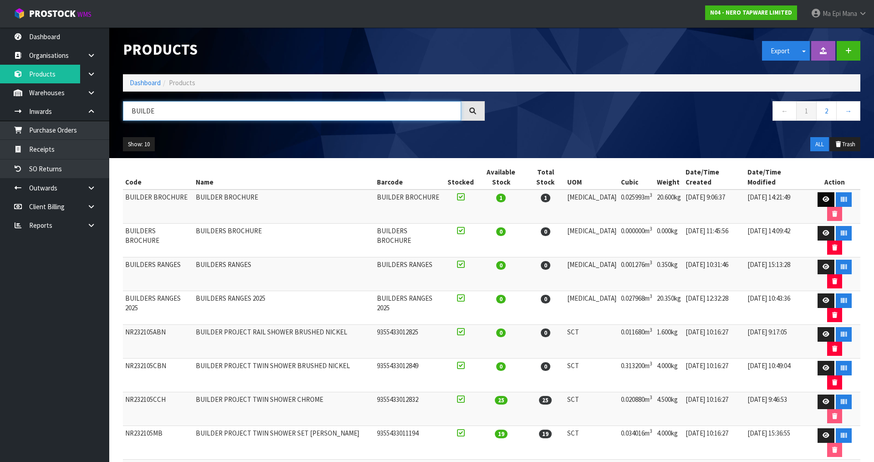
type input "BUILDE"
click at [823, 196] on icon at bounding box center [826, 199] width 7 height 6
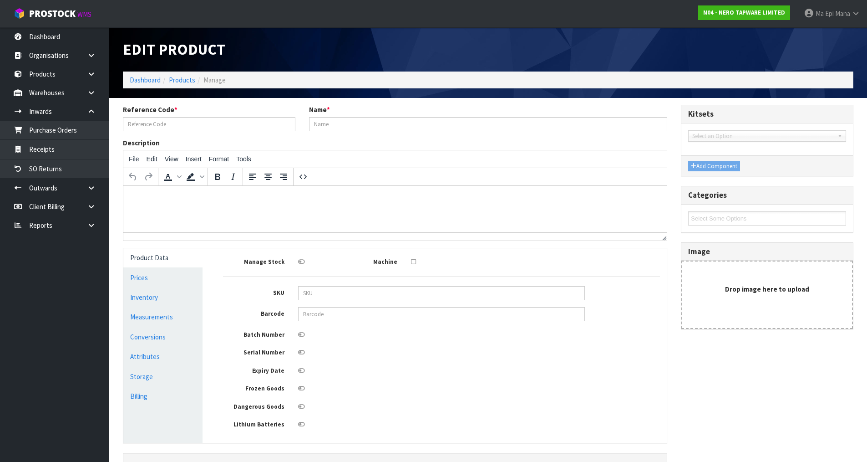
type input "BUILDER BROCHURE"
type input "31"
type input "44.6"
type input "18.8"
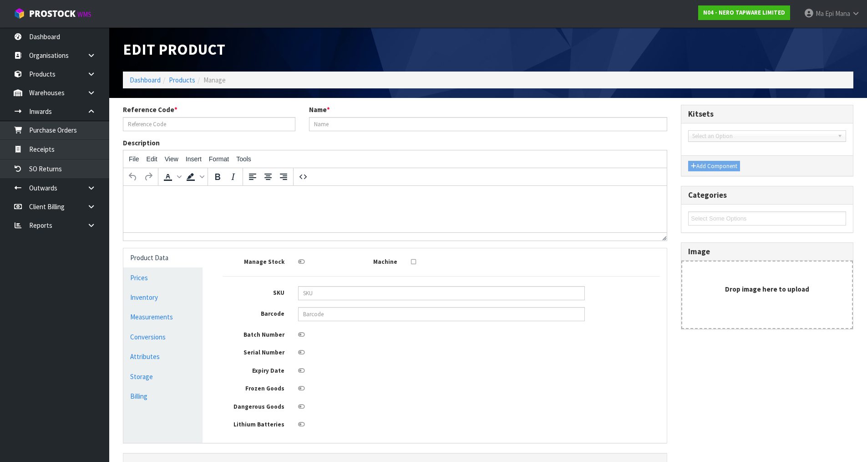
type input "0.025993"
type input "20.6"
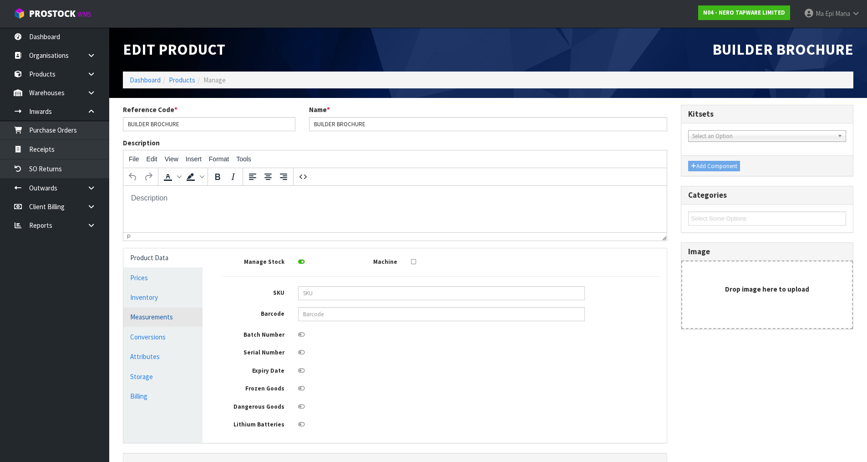
click at [165, 312] on link "Measurements" at bounding box center [162, 316] width 79 height 19
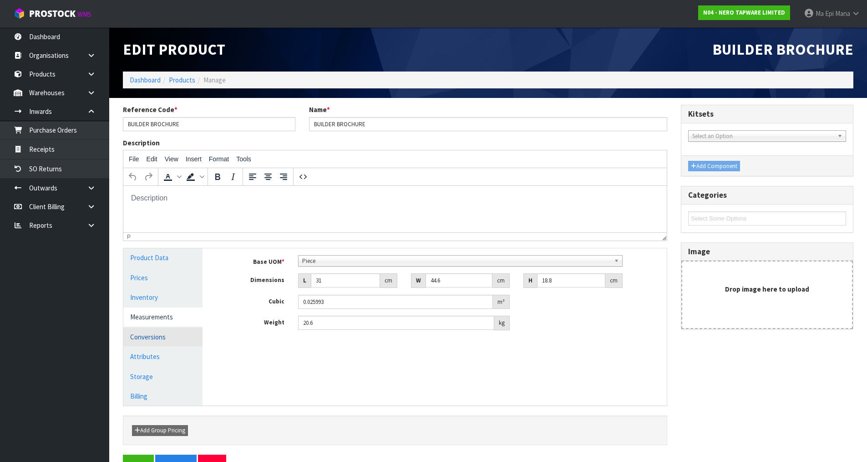
click at [154, 341] on link "Conversions" at bounding box center [162, 336] width 79 height 19
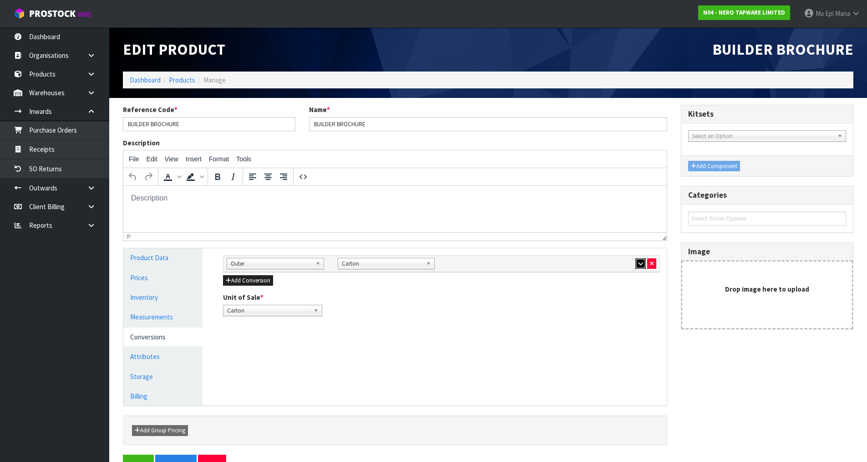
click at [640, 262] on icon "button" at bounding box center [640, 263] width 5 height 6
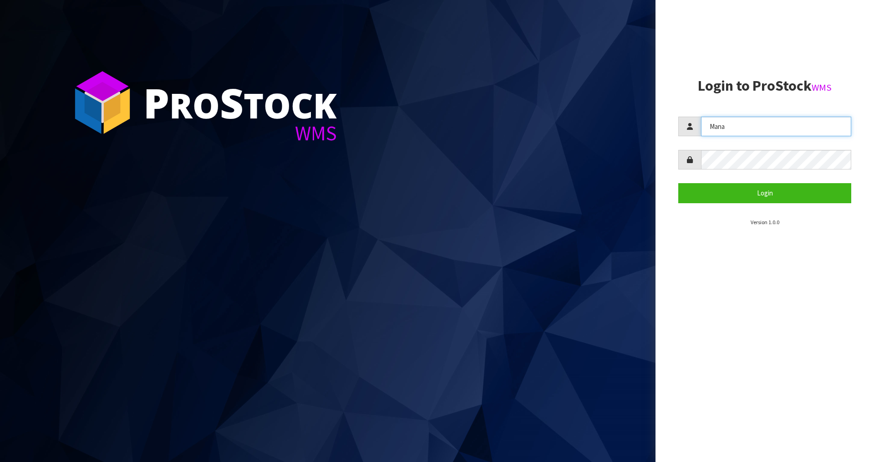
click at [724, 122] on input "Mana" at bounding box center [776, 127] width 150 height 20
type input "[PERSON_NAME]"
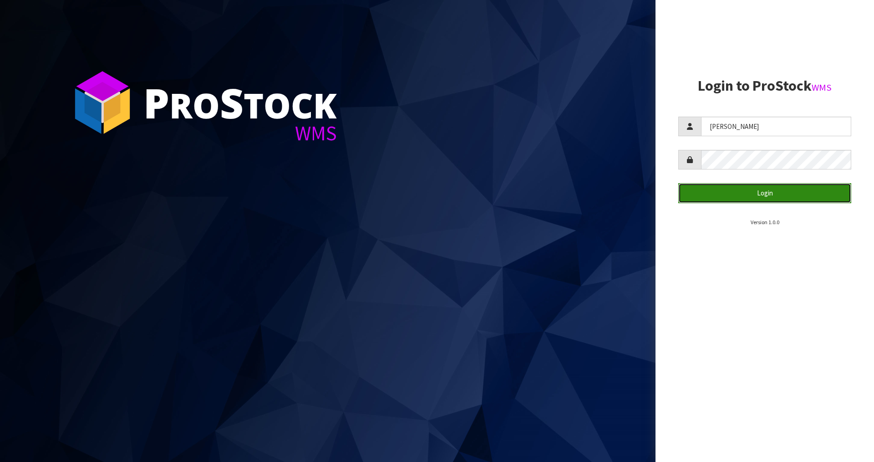
click at [727, 190] on button "Login" at bounding box center [764, 193] width 173 height 20
